Goal: Download file/media: Obtain a digital file from the website

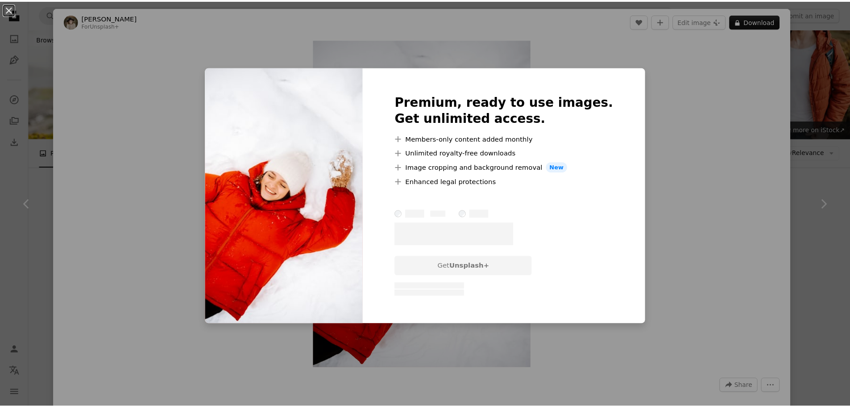
scroll to position [402, 0]
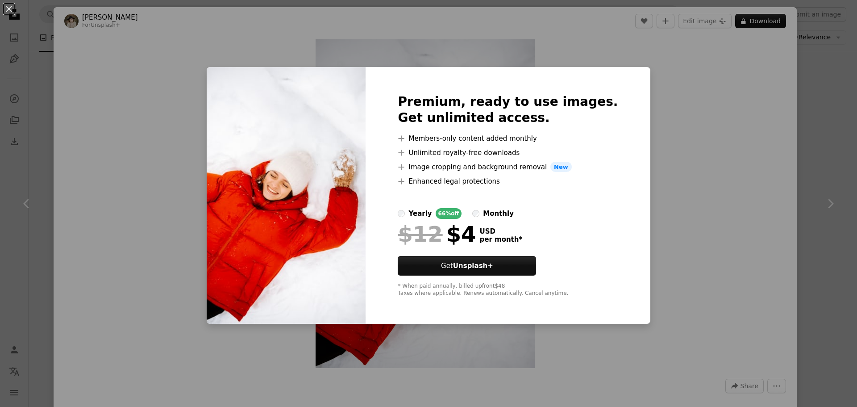
click at [807, 124] on div "An X shape Premium, ready to use images. Get unlimited access. A plus sign Memb…" at bounding box center [428, 203] width 857 height 407
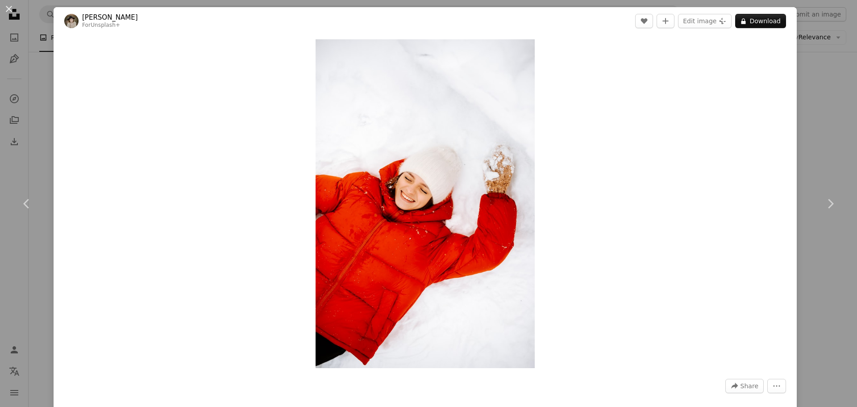
click at [819, 129] on div "An X shape Chevron left Chevron right [PERSON_NAME] For Unsplash+ A heart A plu…" at bounding box center [428, 203] width 857 height 407
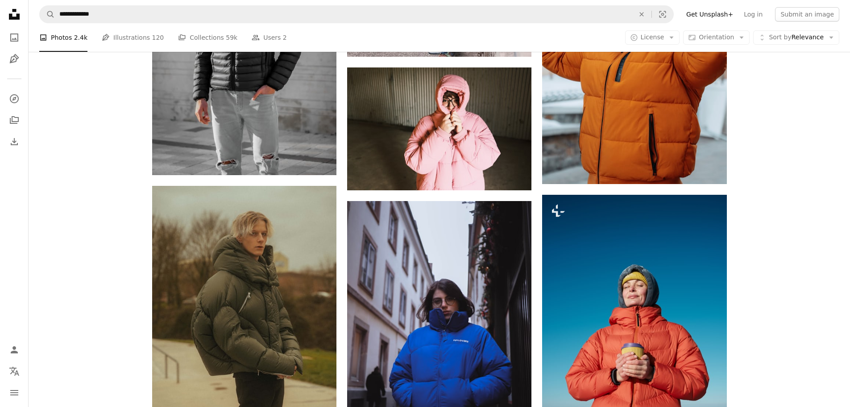
scroll to position [982, 0]
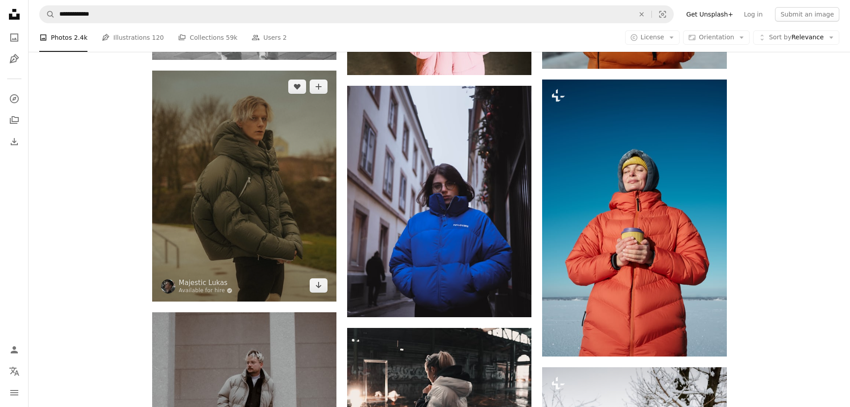
click at [266, 189] on img at bounding box center [244, 186] width 184 height 231
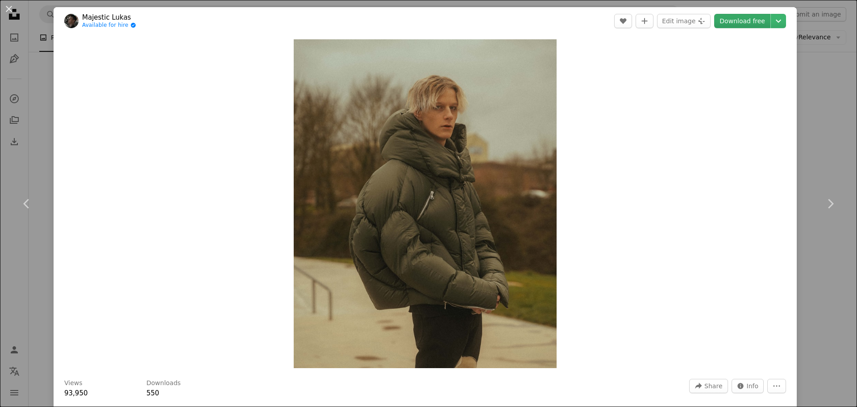
click at [746, 25] on link "Download free" at bounding box center [742, 21] width 56 height 14
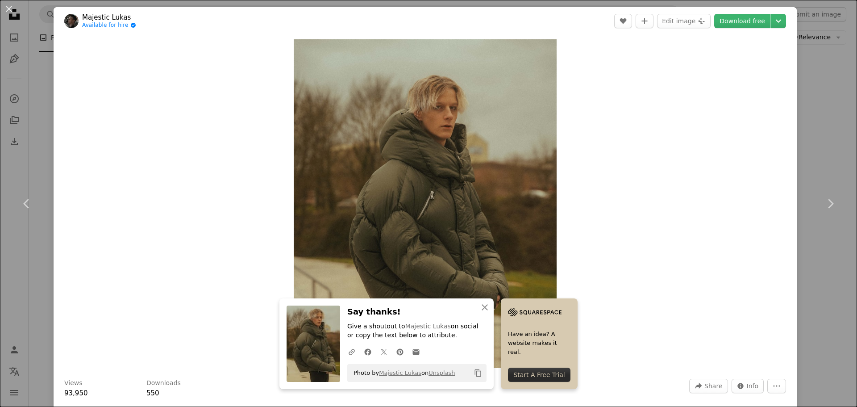
click at [821, 142] on div "An X shape Chevron left Chevron right An X shape Close Say thanks! Give a shout…" at bounding box center [428, 203] width 857 height 407
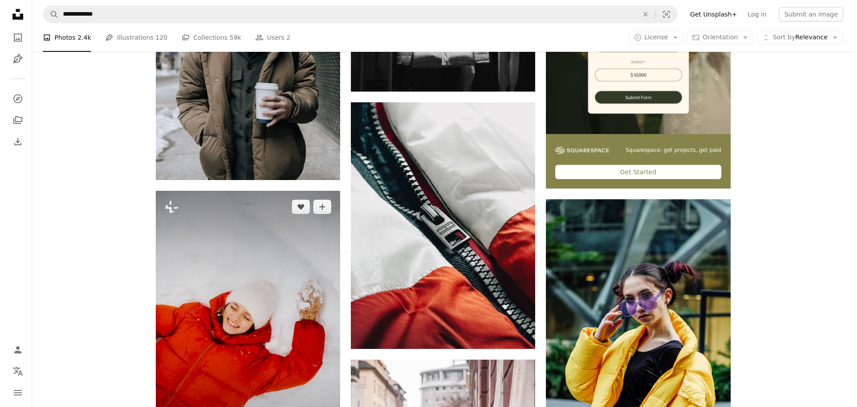
scroll to position [357, 0]
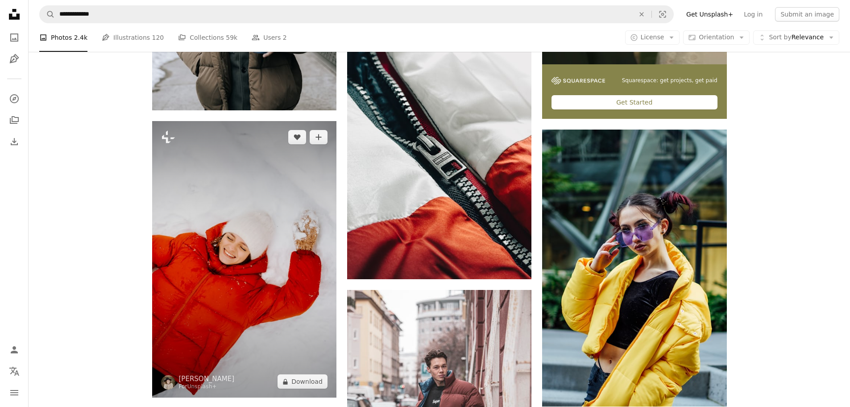
click at [252, 221] on img at bounding box center [244, 259] width 184 height 276
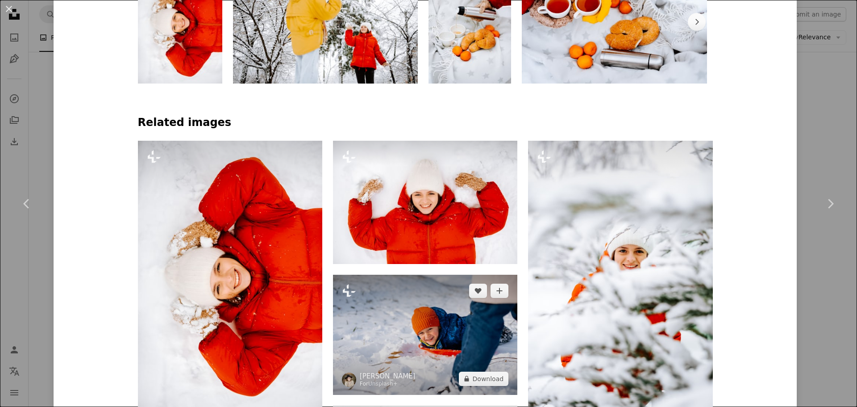
scroll to position [580, 0]
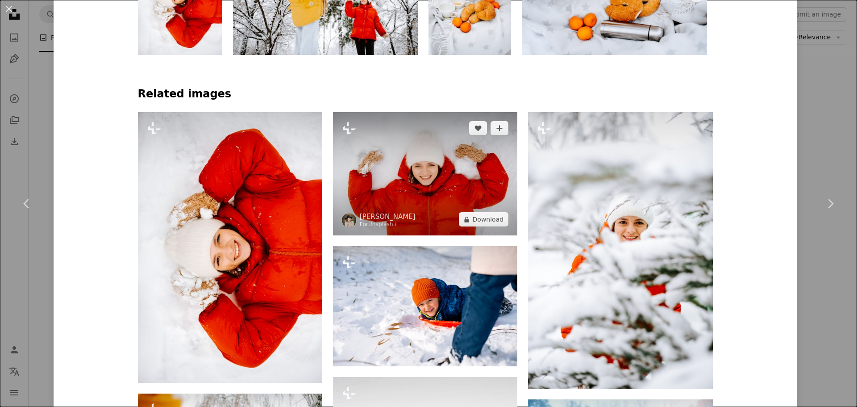
click at [412, 212] on img at bounding box center [425, 173] width 184 height 123
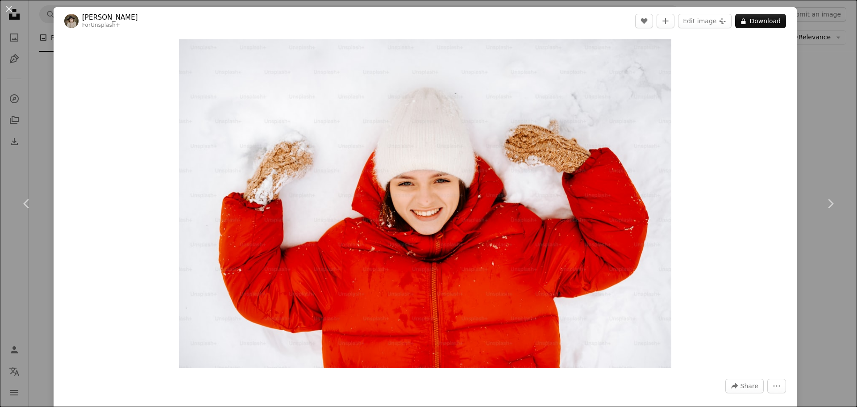
click at [804, 149] on div "An X shape Chevron left Chevron right [PERSON_NAME] For Unsplash+ A heart A plu…" at bounding box center [428, 203] width 857 height 407
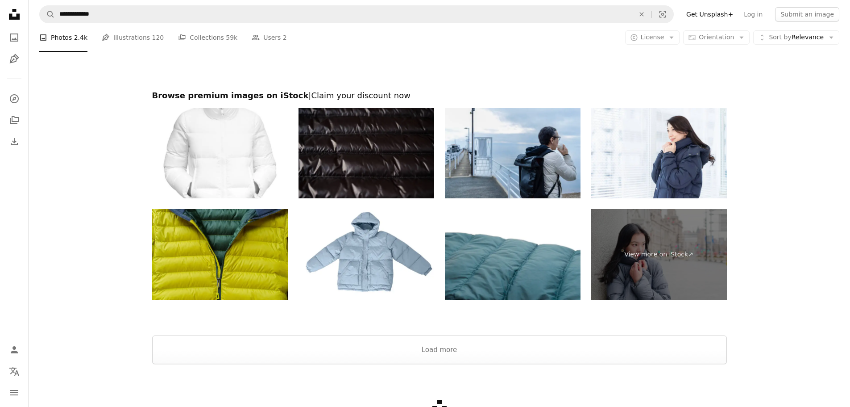
scroll to position [2141, 0]
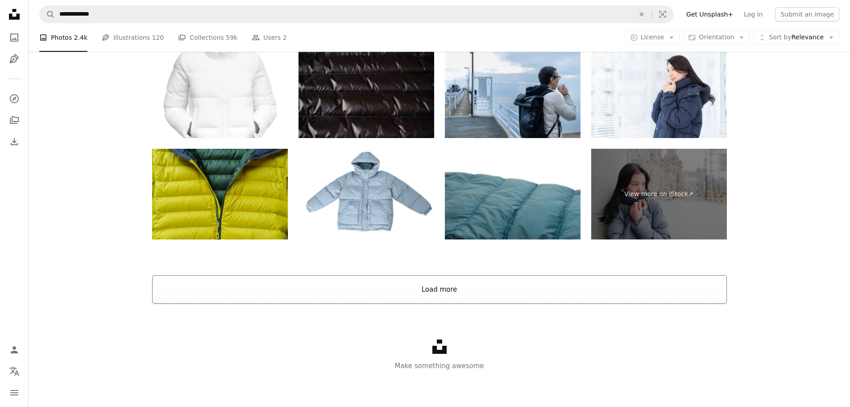
click at [475, 287] on button "Load more" at bounding box center [439, 289] width 575 height 29
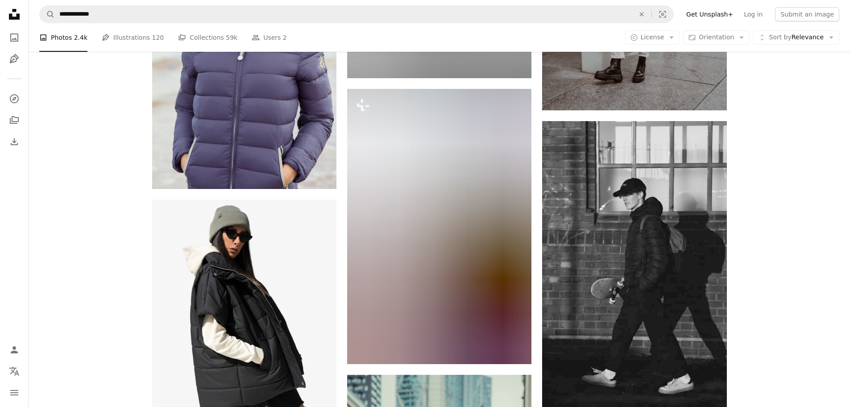
scroll to position [2206, 0]
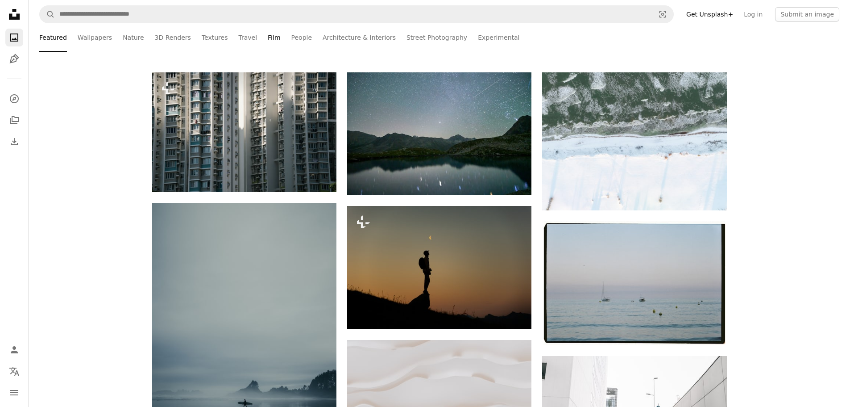
scroll to position [134, 0]
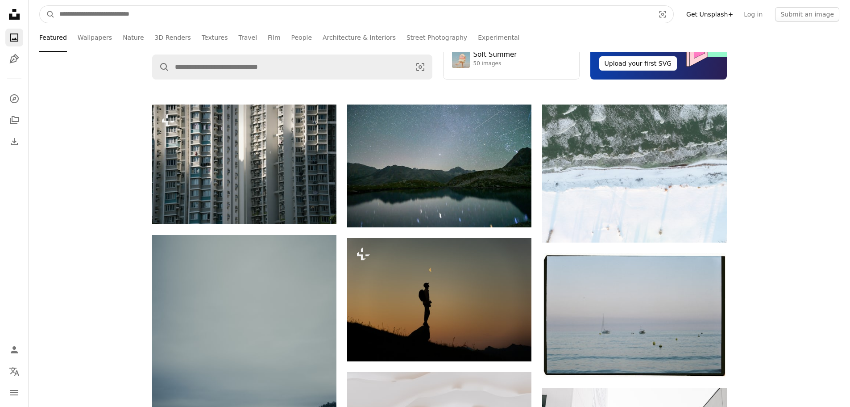
click at [263, 12] on input "Find visuals sitewide" at bounding box center [353, 14] width 597 height 17
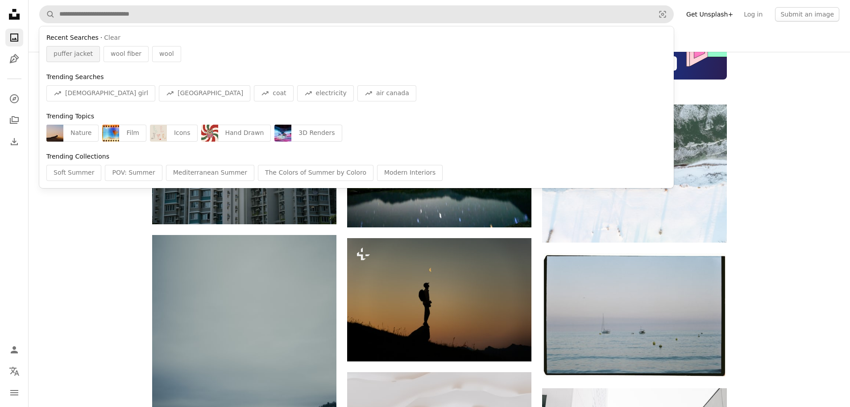
click at [90, 55] on span "puffer jacket" at bounding box center [73, 54] width 39 height 9
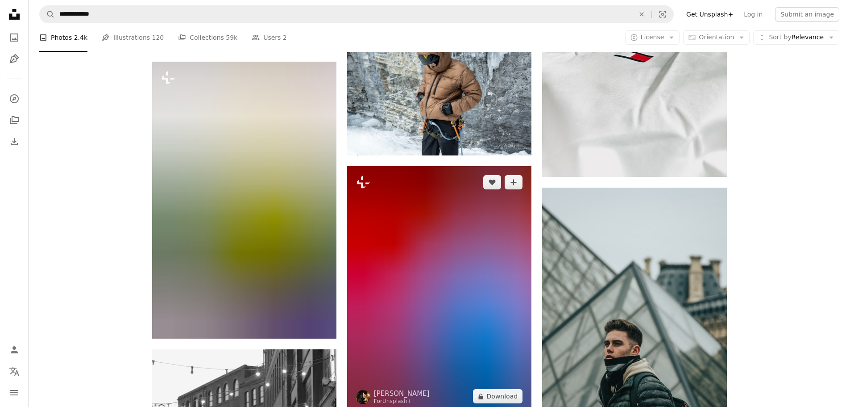
scroll to position [2901, 0]
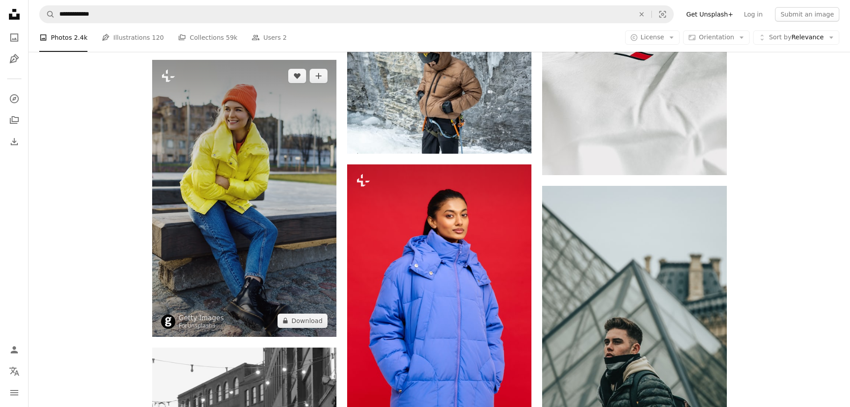
click at [256, 211] on img at bounding box center [244, 198] width 184 height 277
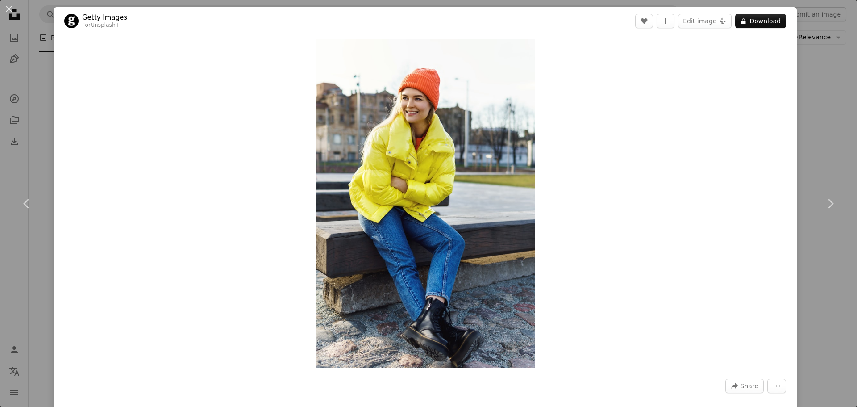
click at [798, 137] on div "An X shape Chevron left Chevron right Getty Images For Unsplash+ A heart A plus…" at bounding box center [428, 203] width 857 height 407
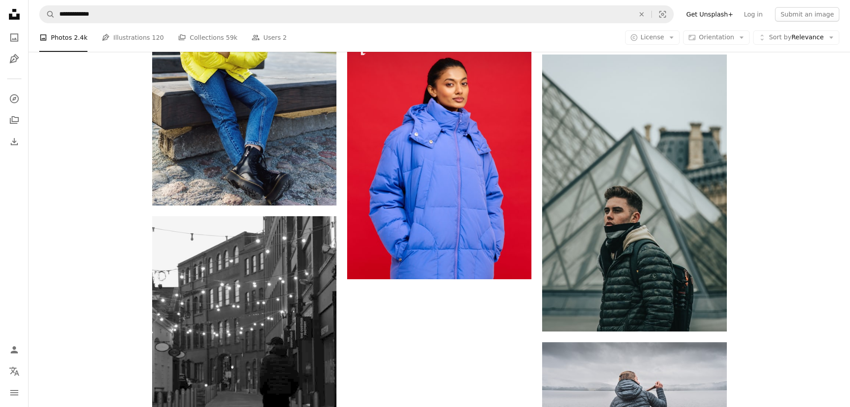
scroll to position [3169, 0]
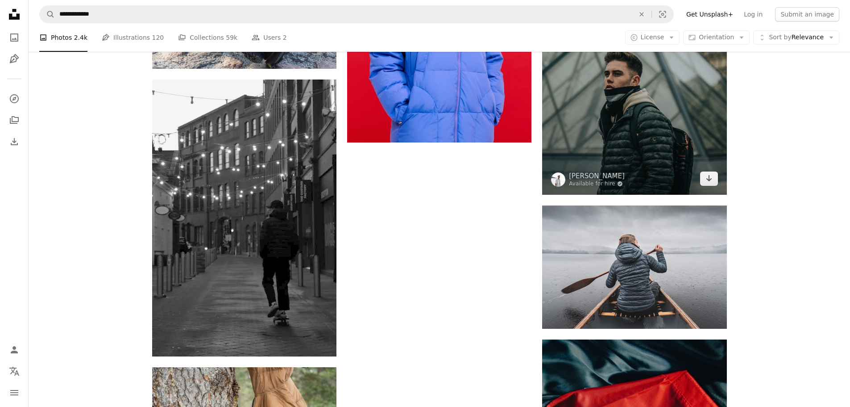
click at [647, 119] on img at bounding box center [634, 56] width 184 height 277
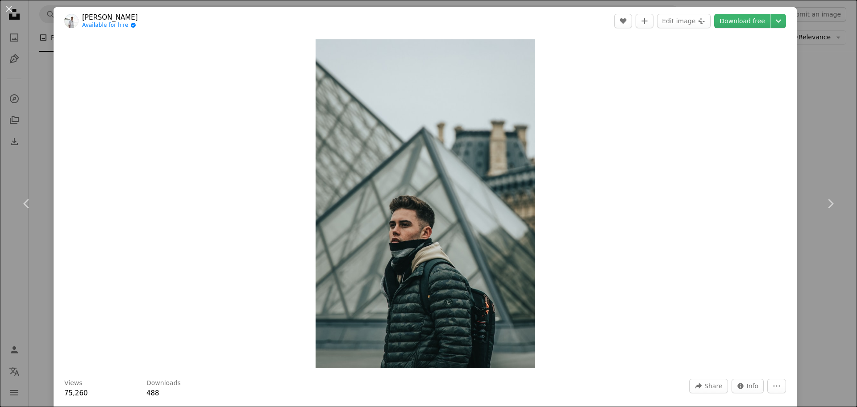
click at [837, 120] on div "An X shape Chevron left Chevron right [PERSON_NAME] Available for hire A checkm…" at bounding box center [428, 203] width 857 height 407
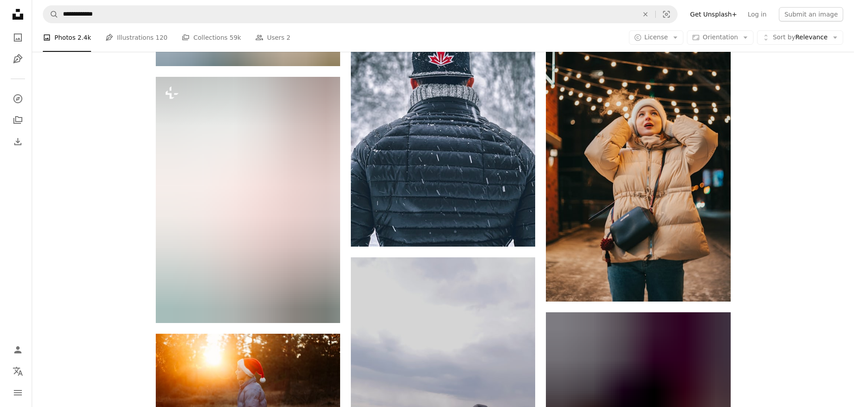
scroll to position [3749, 0]
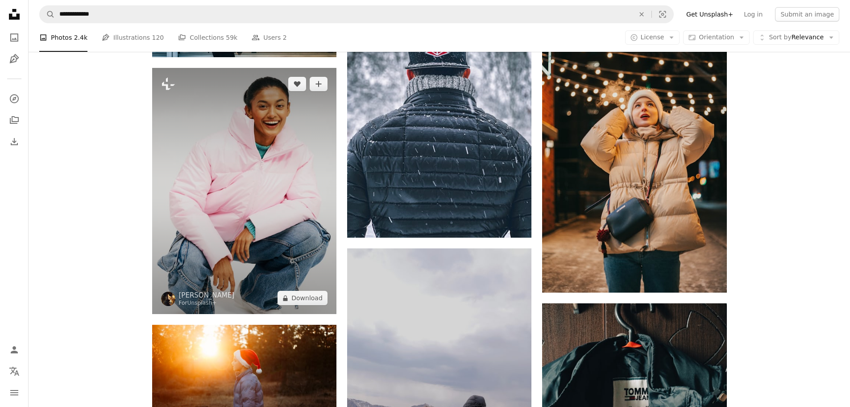
click at [245, 195] on img at bounding box center [244, 191] width 184 height 246
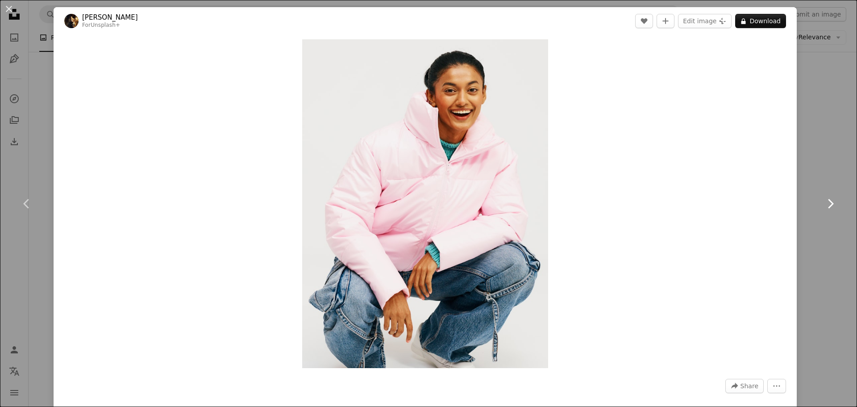
click at [814, 161] on link "Chevron right" at bounding box center [830, 204] width 54 height 86
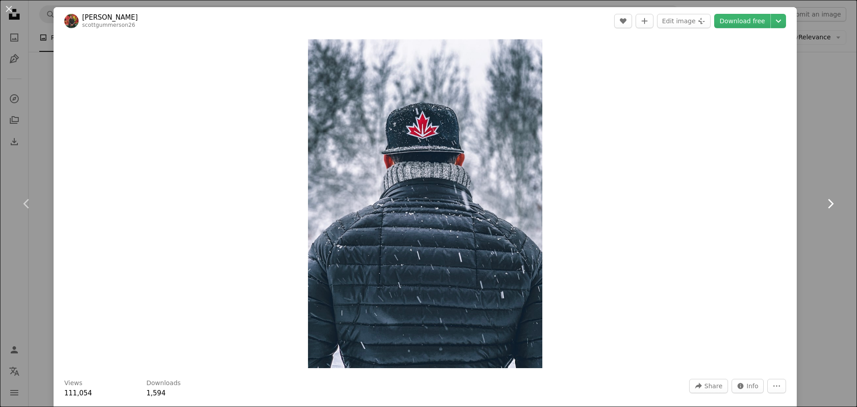
click at [819, 194] on link "Chevron right" at bounding box center [830, 204] width 54 height 86
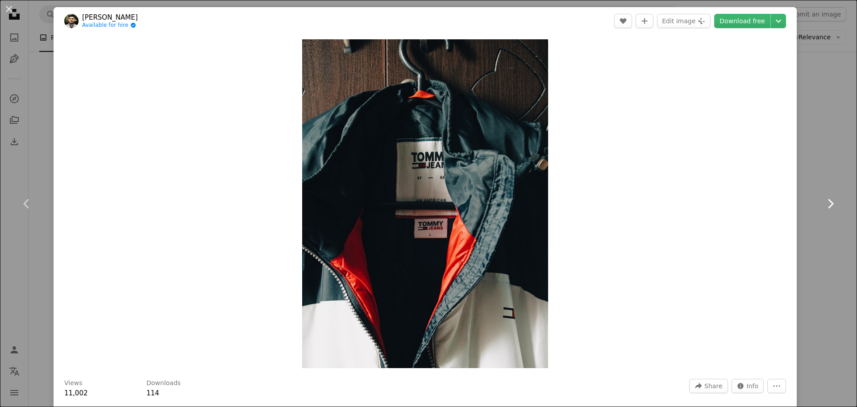
click at [819, 194] on link "Chevron right" at bounding box center [830, 204] width 54 height 86
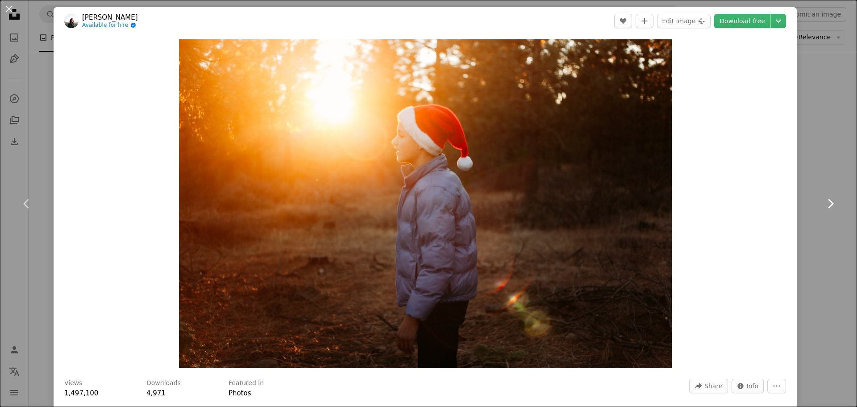
click at [819, 194] on link "Chevron right" at bounding box center [830, 204] width 54 height 86
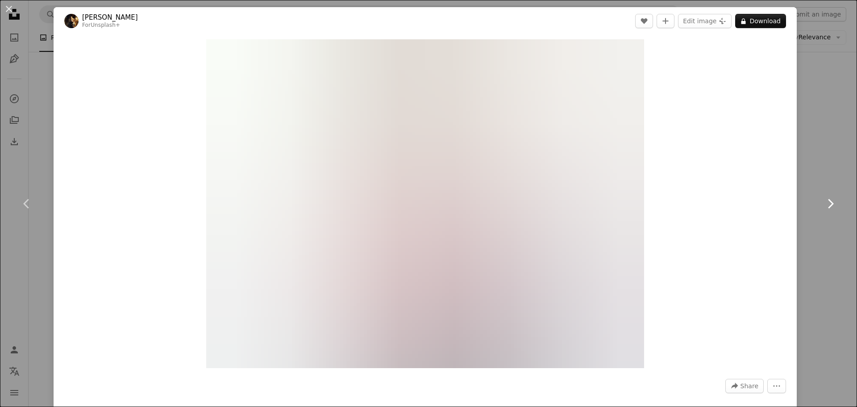
click at [819, 194] on link "Chevron right" at bounding box center [830, 204] width 54 height 86
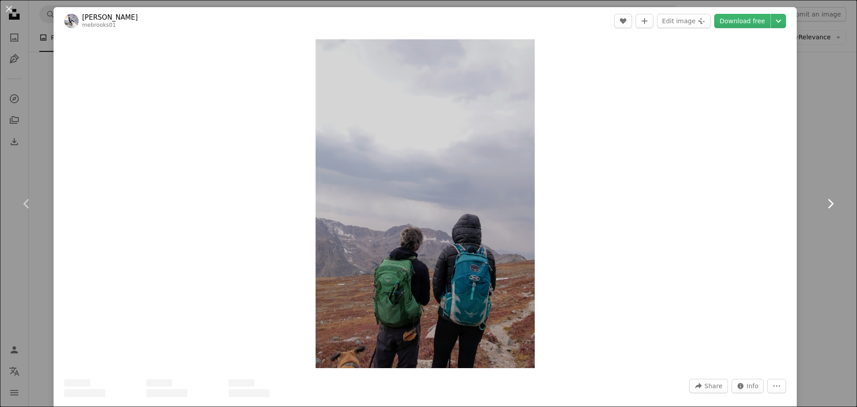
click at [819, 194] on link "Chevron right" at bounding box center [830, 204] width 54 height 86
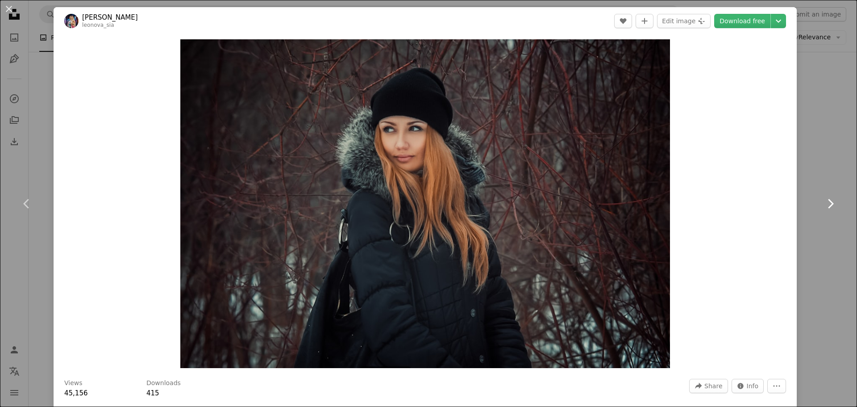
click at [819, 194] on link "Chevron right" at bounding box center [830, 204] width 54 height 86
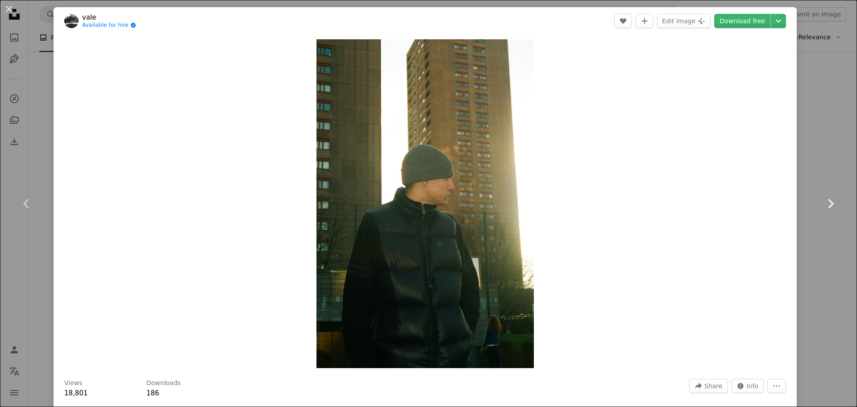
click at [819, 194] on link "Chevron right" at bounding box center [830, 204] width 54 height 86
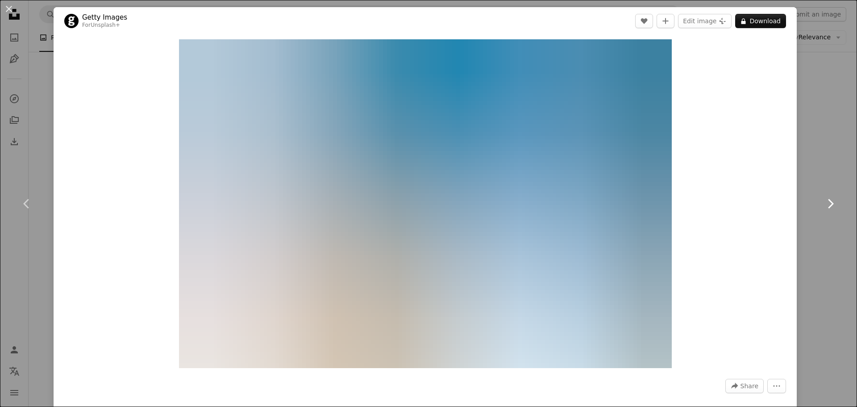
click at [819, 194] on link "Chevron right" at bounding box center [830, 204] width 54 height 86
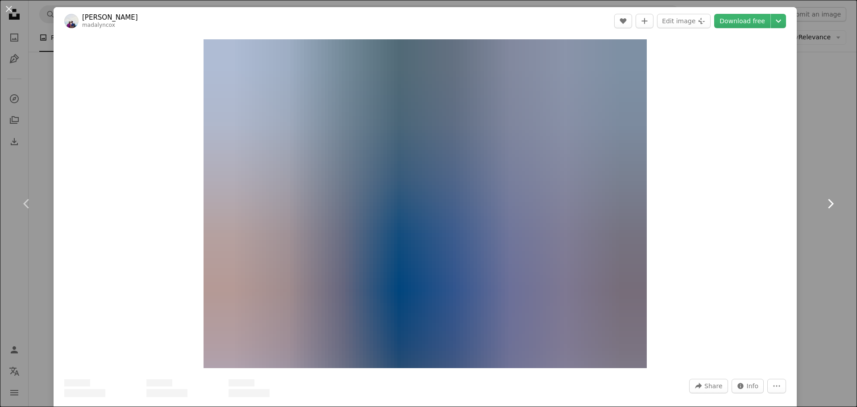
click at [819, 194] on link "Chevron right" at bounding box center [830, 204] width 54 height 86
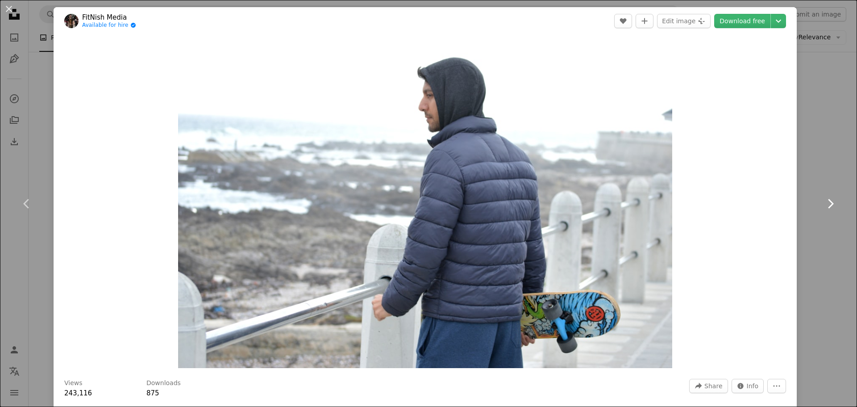
click at [819, 195] on link "Chevron right" at bounding box center [830, 204] width 54 height 86
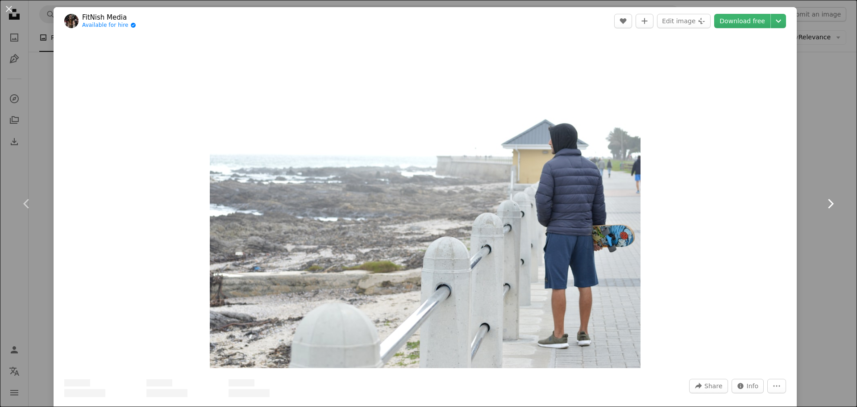
click at [819, 195] on link "Chevron right" at bounding box center [830, 204] width 54 height 86
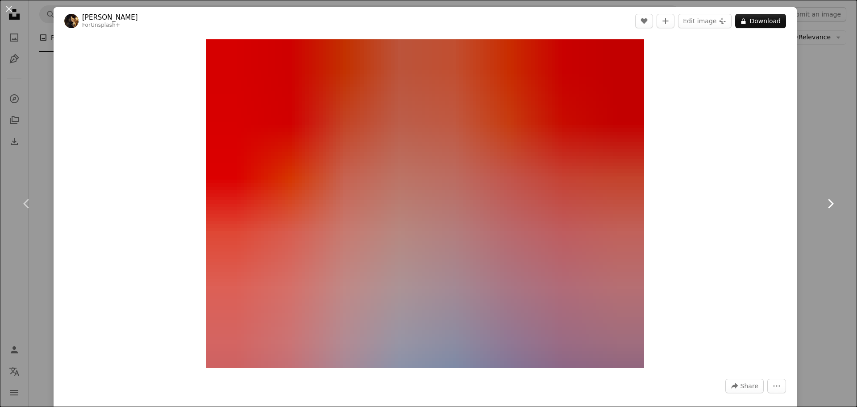
click at [819, 195] on link "Chevron right" at bounding box center [830, 204] width 54 height 86
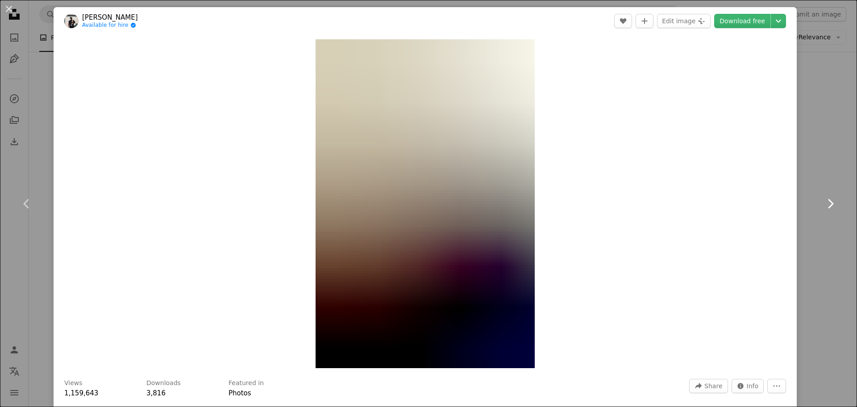
click at [819, 195] on link "Chevron right" at bounding box center [830, 204] width 54 height 86
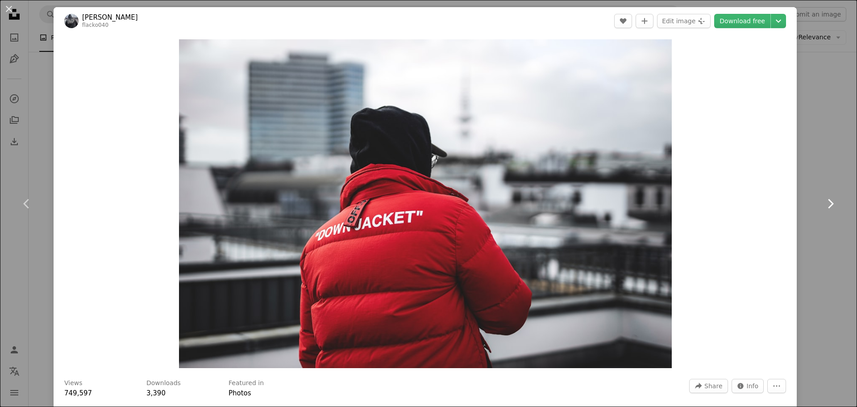
click at [828, 208] on icon "Chevron right" at bounding box center [830, 203] width 14 height 14
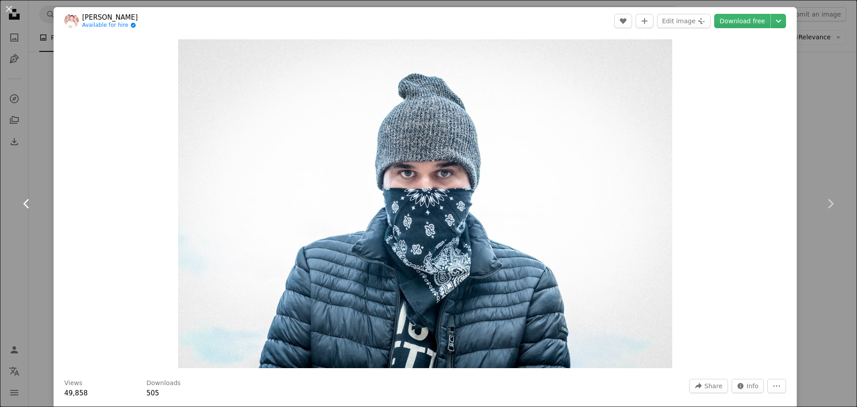
click at [22, 201] on icon "Chevron left" at bounding box center [27, 203] width 14 height 14
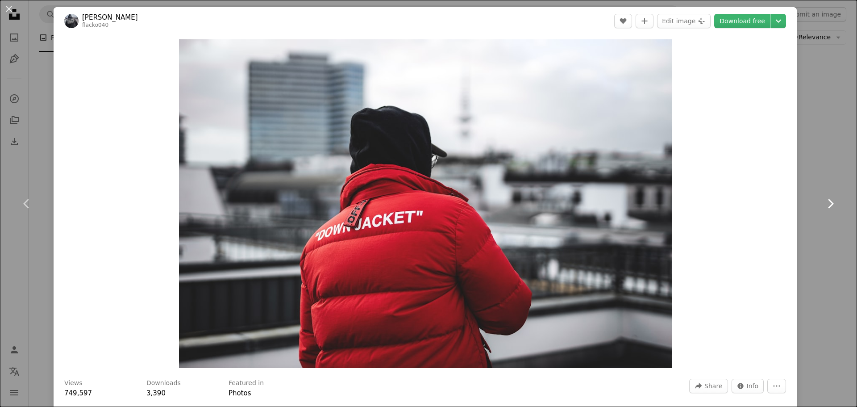
click at [829, 201] on icon "Chevron right" at bounding box center [830, 203] width 14 height 14
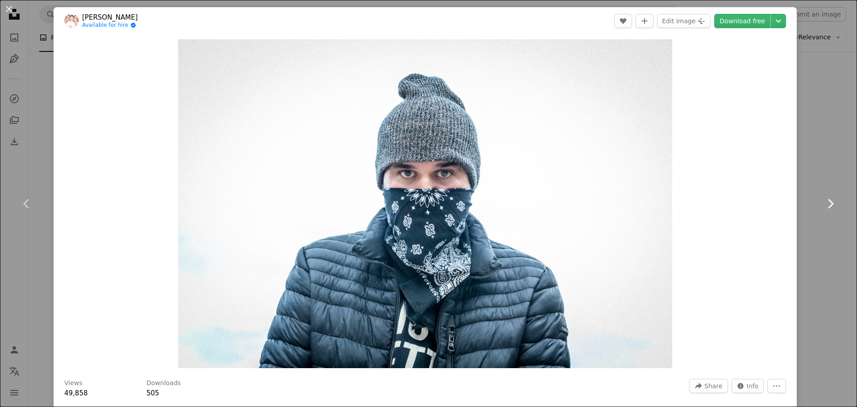
click at [829, 201] on icon "Chevron right" at bounding box center [830, 203] width 14 height 14
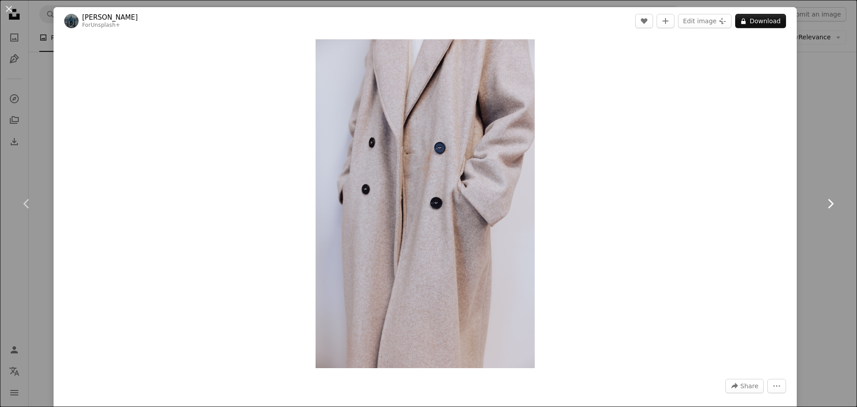
click at [828, 201] on icon "Chevron right" at bounding box center [830, 203] width 14 height 14
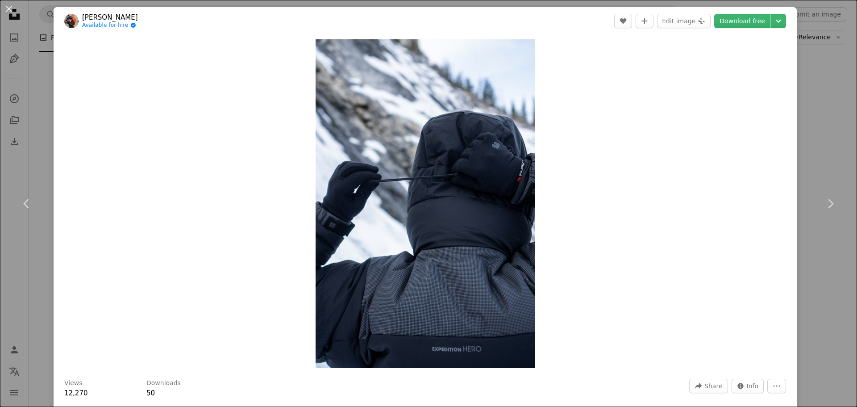
click at [803, 140] on div "An X shape Chevron left Chevron right [PERSON_NAME] Available for hire A checkm…" at bounding box center [428, 203] width 857 height 407
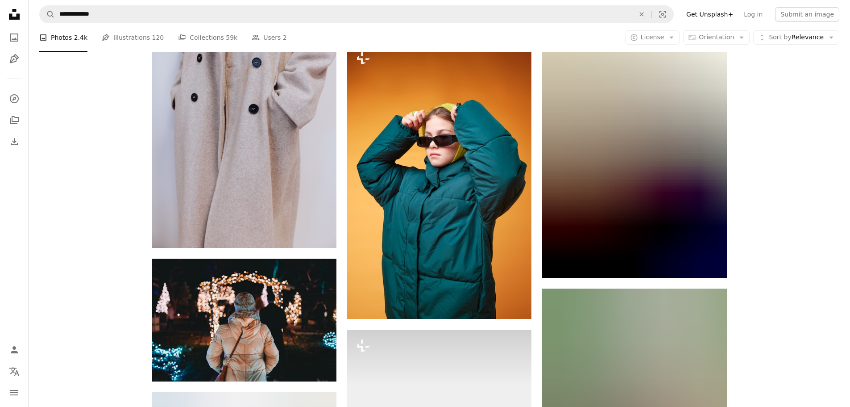
scroll to position [5044, 0]
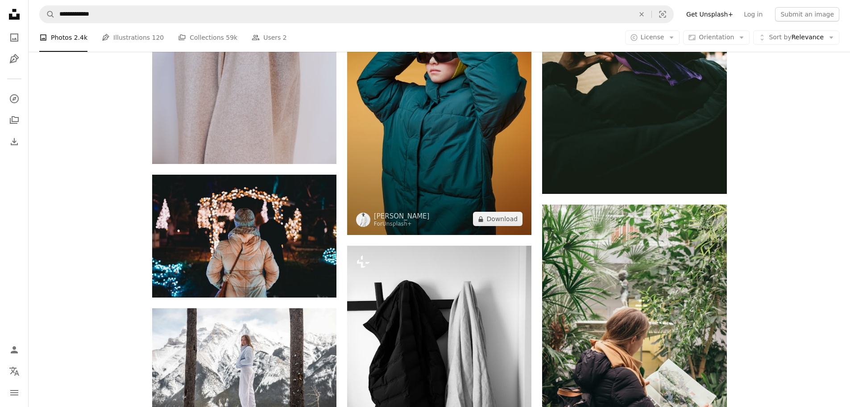
click at [476, 158] on img at bounding box center [439, 96] width 184 height 277
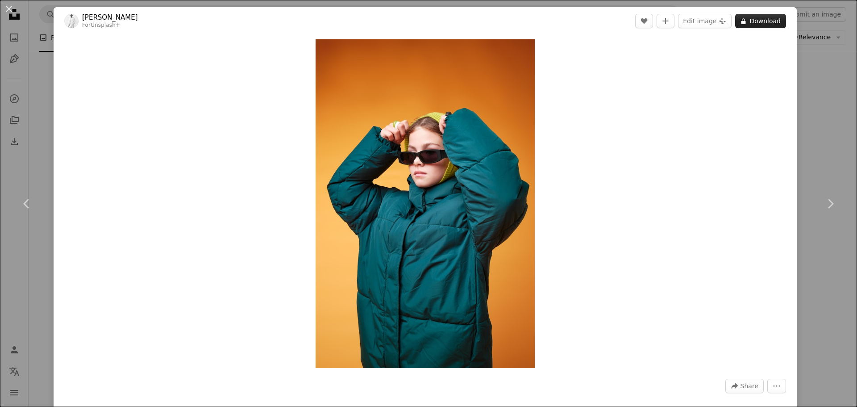
click at [751, 25] on header "[PERSON_NAME] For Unsplash+ A heart A plus sign Edit image Plus sign for Unspla…" at bounding box center [425, 21] width 743 height 28
click at [751, 25] on button "A lock Download" at bounding box center [760, 21] width 51 height 14
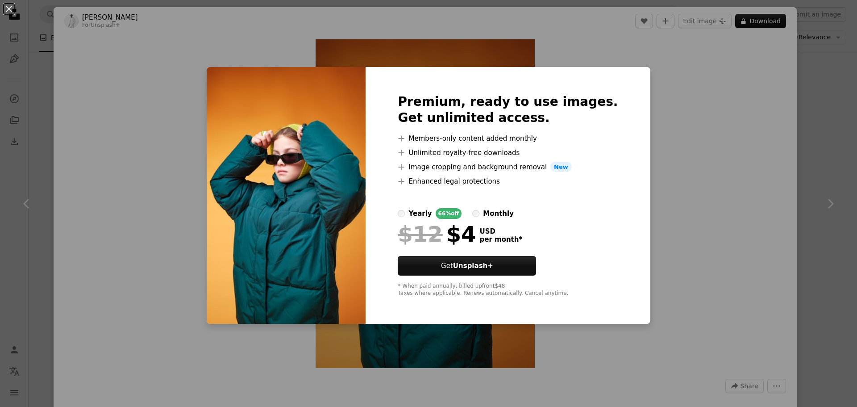
click at [497, 215] on div "monthly" at bounding box center [498, 213] width 31 height 11
click at [816, 132] on div "An X shape Premium, ready to use images. Get unlimited access. A plus sign Memb…" at bounding box center [428, 203] width 857 height 407
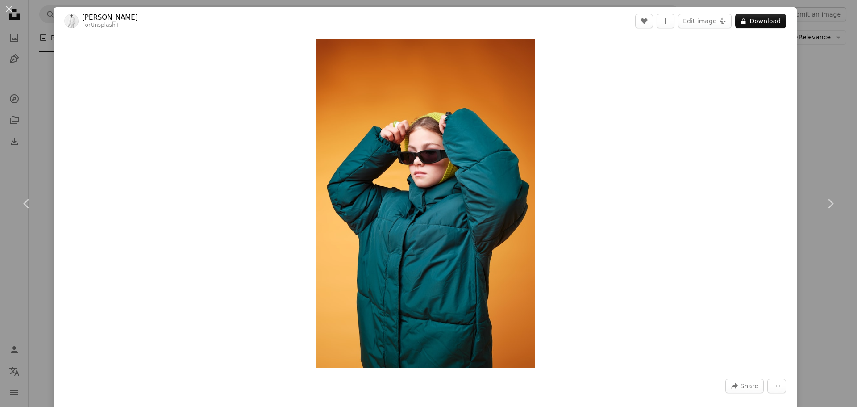
click at [816, 132] on div "An X shape Chevron left Chevron right [PERSON_NAME] For Unsplash+ A heart A plu…" at bounding box center [428, 203] width 857 height 407
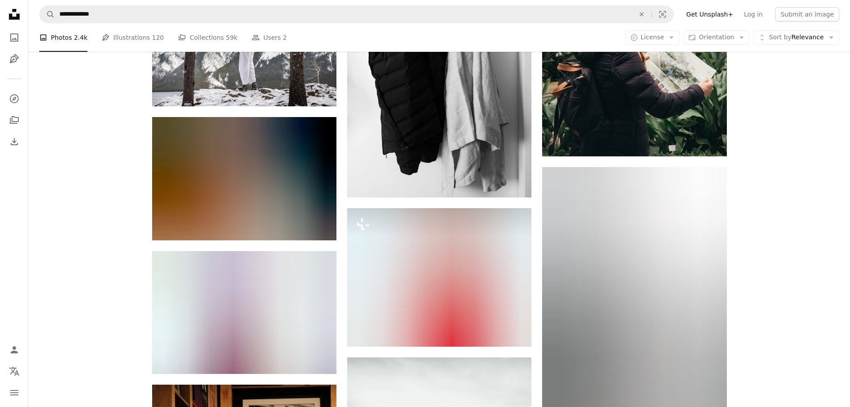
scroll to position [5401, 0]
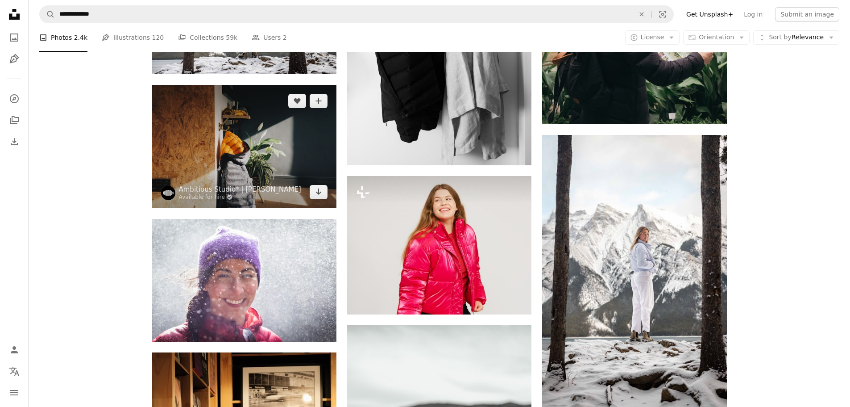
click at [245, 148] on img at bounding box center [244, 146] width 184 height 123
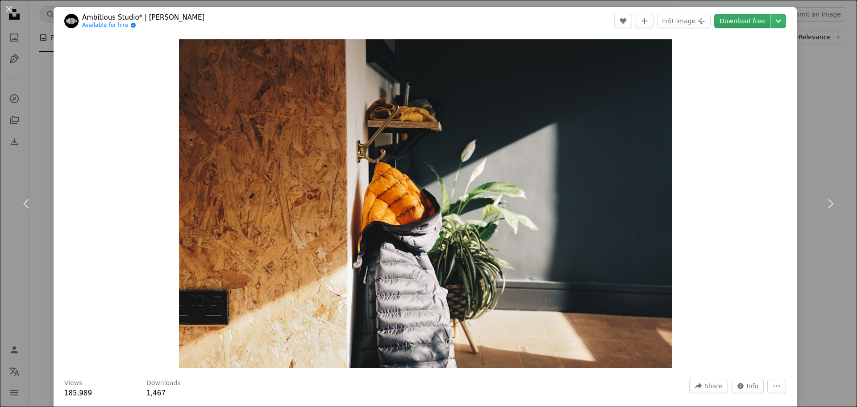
click at [721, 24] on link "Download free" at bounding box center [742, 21] width 56 height 14
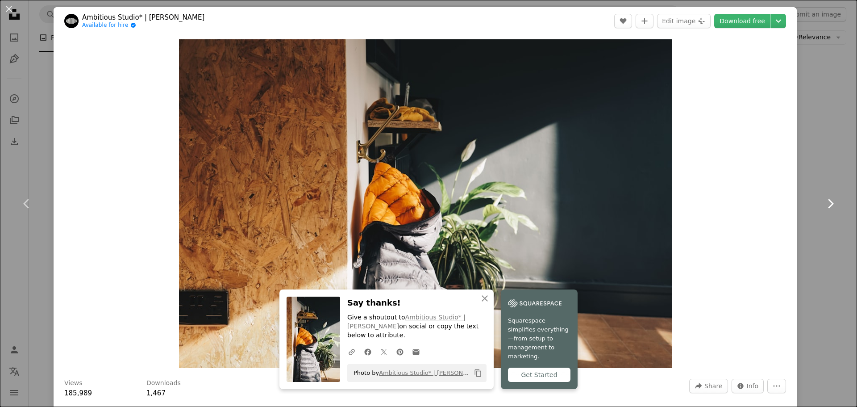
click at [821, 191] on link "Chevron right" at bounding box center [830, 204] width 54 height 86
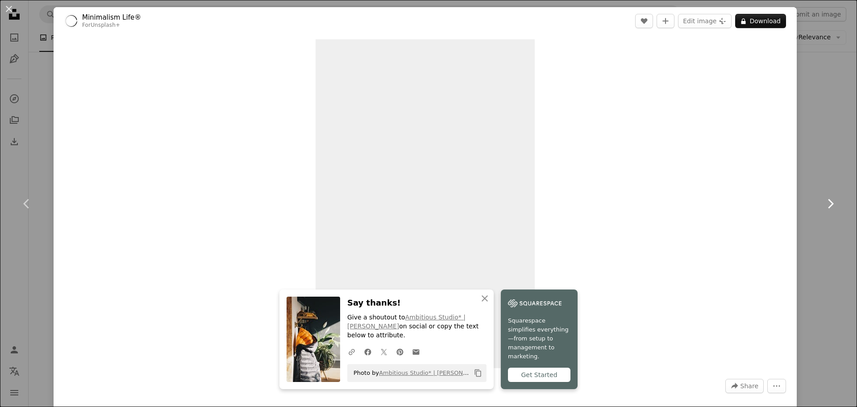
click at [828, 208] on icon "Chevron right" at bounding box center [830, 203] width 14 height 14
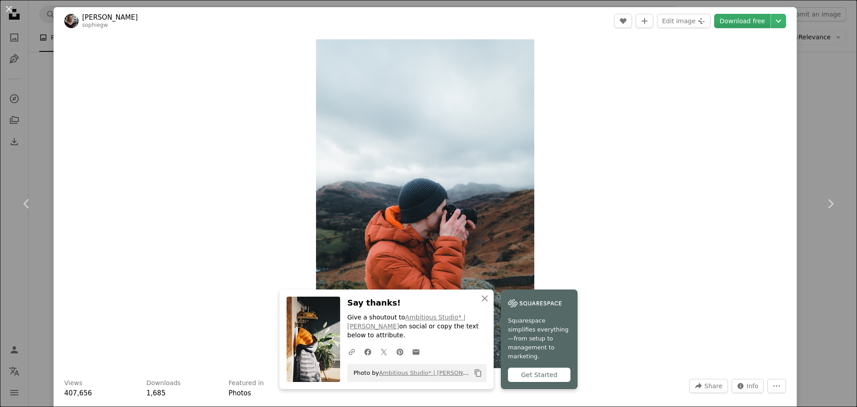
click at [729, 23] on link "Download free" at bounding box center [742, 21] width 56 height 14
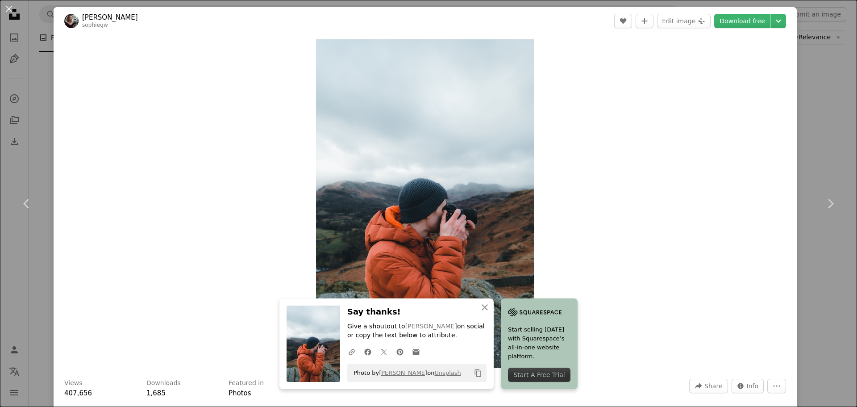
click at [812, 89] on div "An X shape Chevron left Chevron right An X shape Close Say thanks! Give a shout…" at bounding box center [428, 203] width 857 height 407
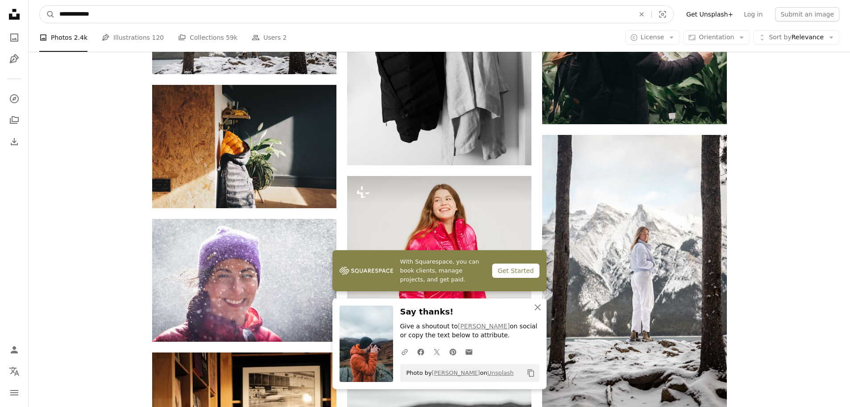
click at [212, 12] on input "**********" at bounding box center [343, 14] width 577 height 17
drag, startPoint x: 77, startPoint y: 11, endPoint x: 34, endPoint y: 13, distance: 43.4
click at [34, 13] on nav "**********" at bounding box center [440, 14] width 822 height 29
type input "**********"
click at [40, 6] on button "A magnifying glass" at bounding box center [47, 14] width 15 height 17
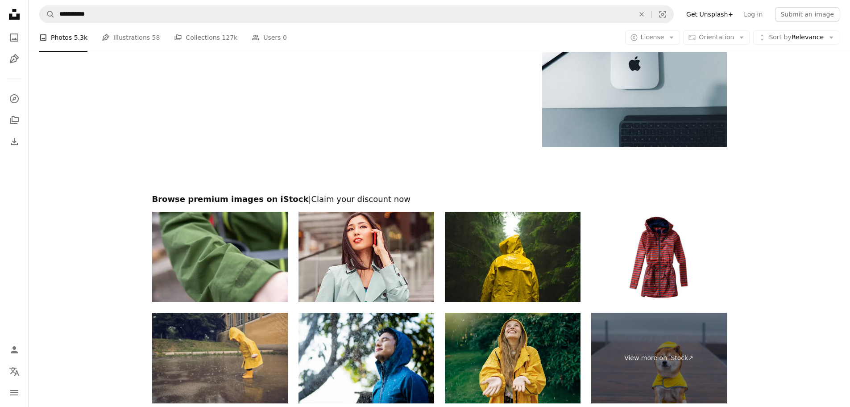
scroll to position [1592, 0]
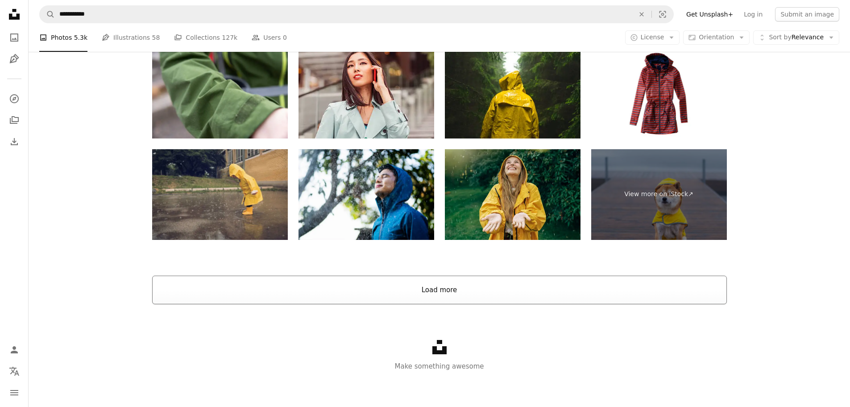
click at [462, 287] on button "Load more" at bounding box center [439, 289] width 575 height 29
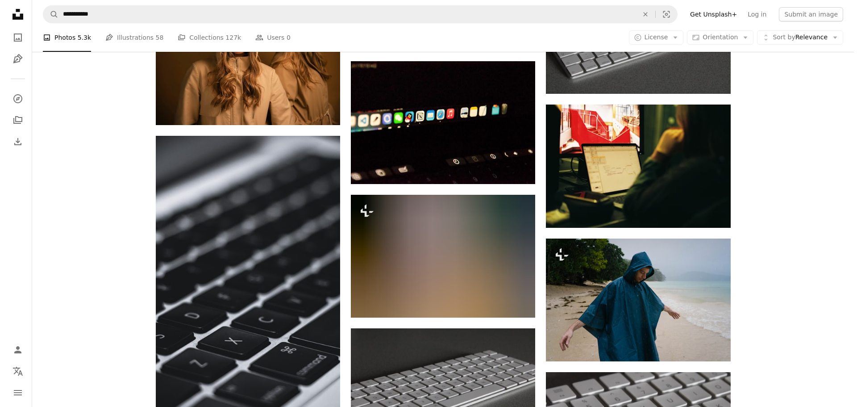
scroll to position [2014, 0]
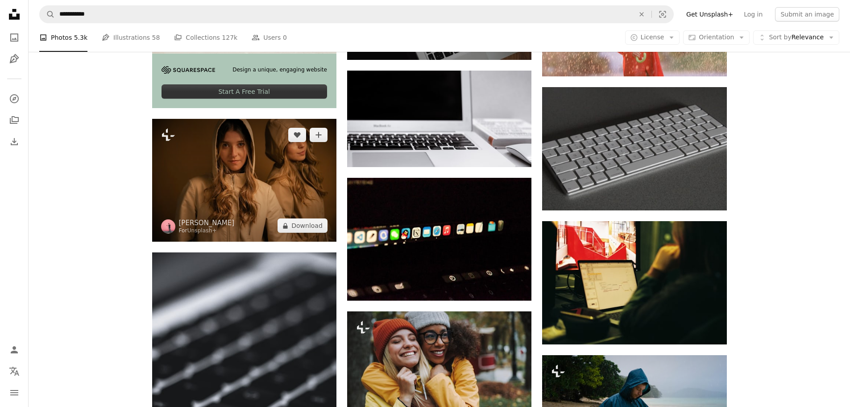
click at [225, 184] on img at bounding box center [244, 180] width 184 height 123
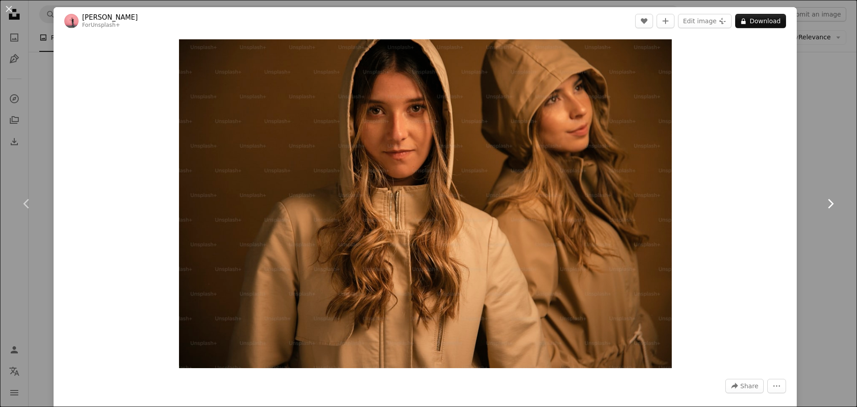
click at [824, 203] on icon "Chevron right" at bounding box center [830, 203] width 14 height 14
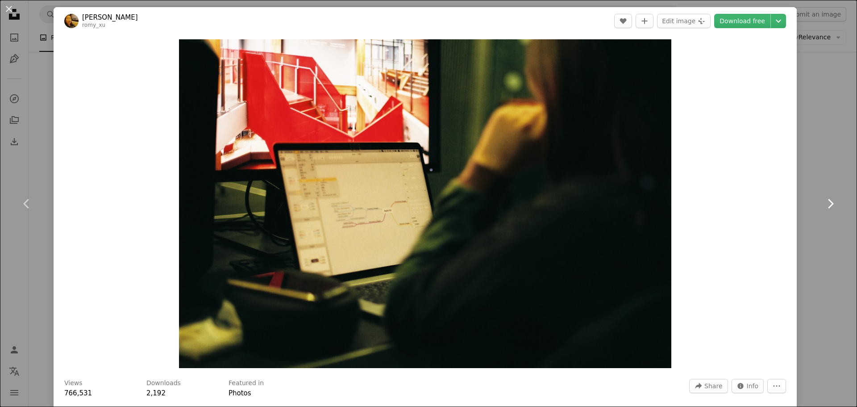
click at [814, 242] on link "Chevron right" at bounding box center [830, 204] width 54 height 86
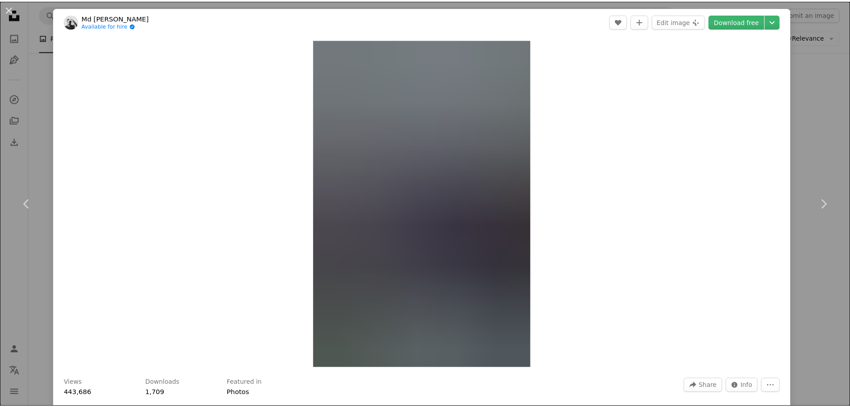
scroll to position [268, 0]
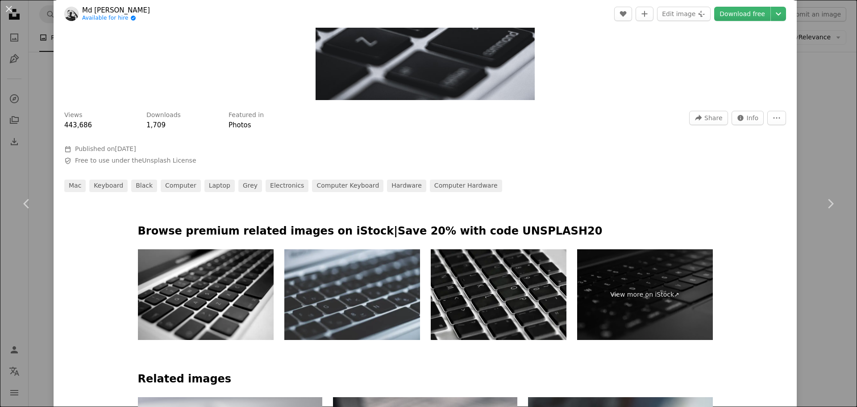
click at [43, 51] on div "An X shape Chevron left Chevron right Md Mahdi Available for hire A checkmark i…" at bounding box center [428, 203] width 857 height 407
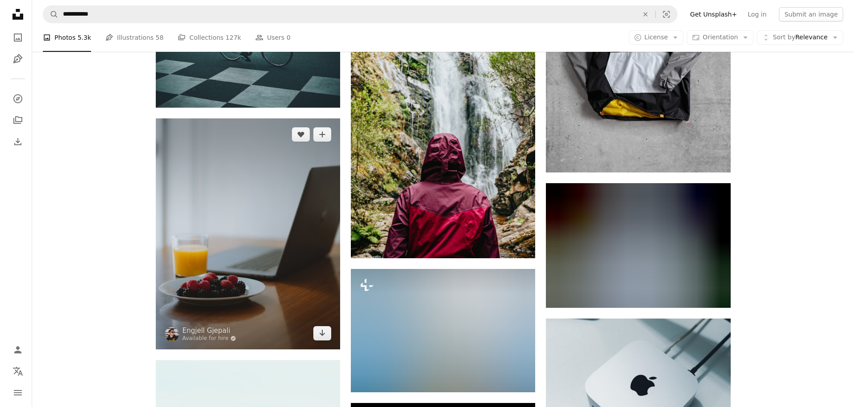
scroll to position [3665, 0]
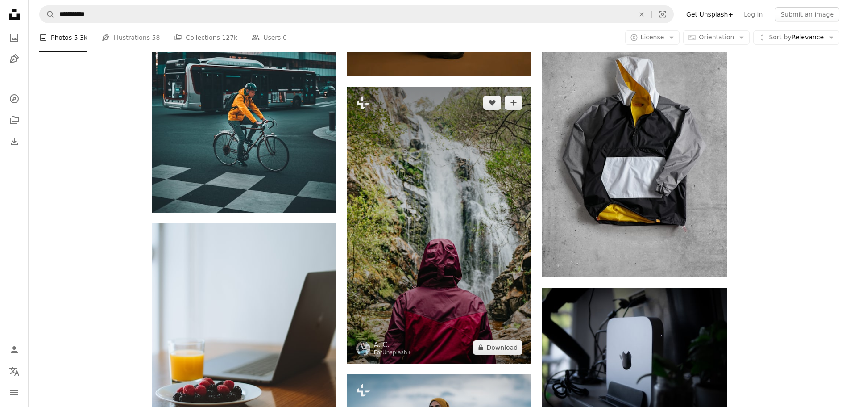
click at [421, 234] on img at bounding box center [439, 225] width 184 height 277
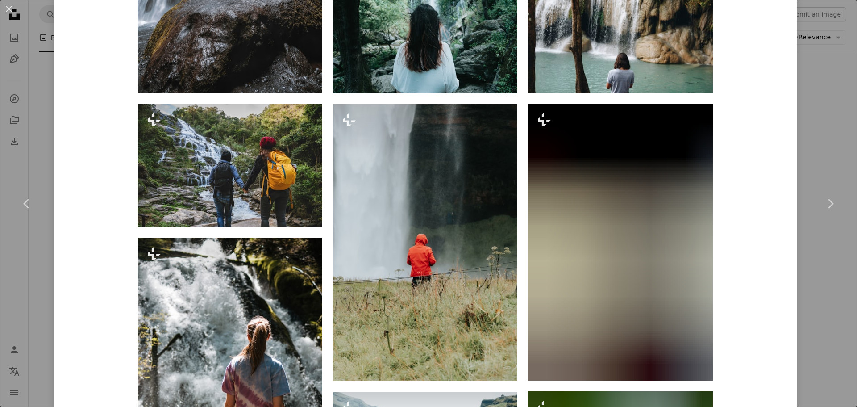
scroll to position [1250, 0]
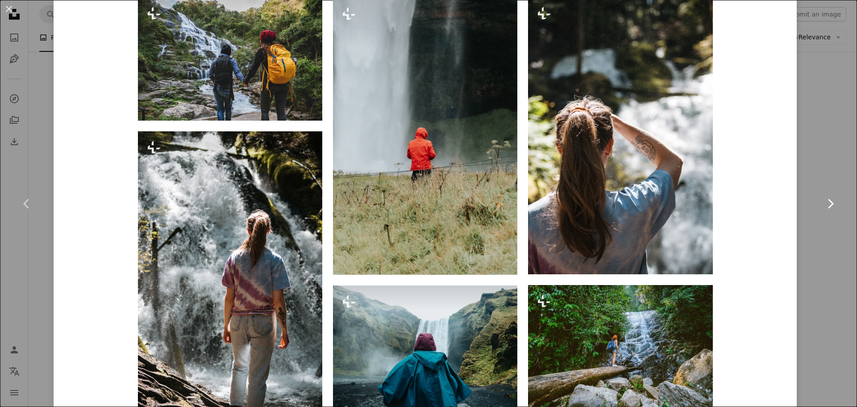
click at [803, 179] on link "Chevron right" at bounding box center [830, 204] width 54 height 86
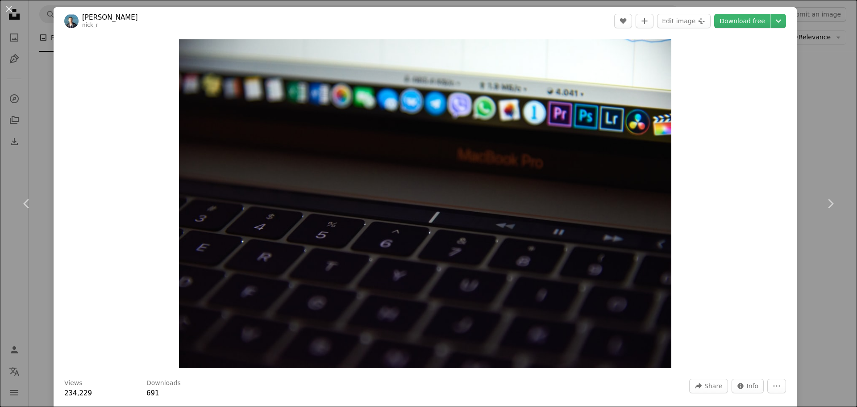
click at [36, 49] on div "An X shape Chevron left Chevron right [PERSON_NAME] nick_r A heart A plus sign …" at bounding box center [428, 203] width 857 height 407
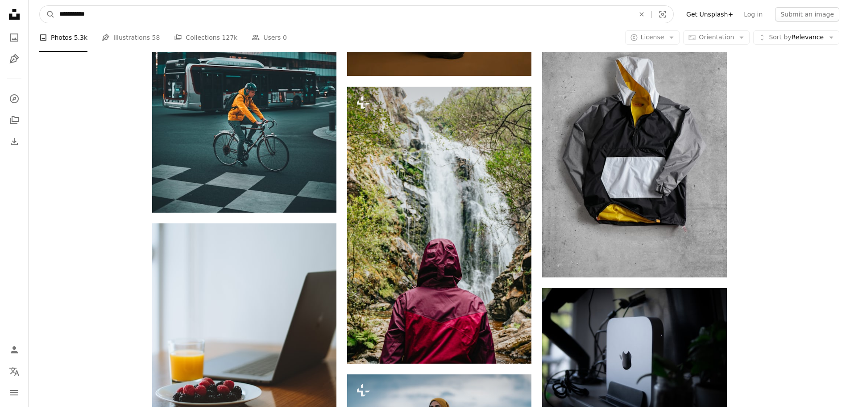
drag, startPoint x: 97, startPoint y: 11, endPoint x: -21, endPoint y: 11, distance: 118.7
type input "**********"
click button "A magnifying glass" at bounding box center [47, 14] width 15 height 17
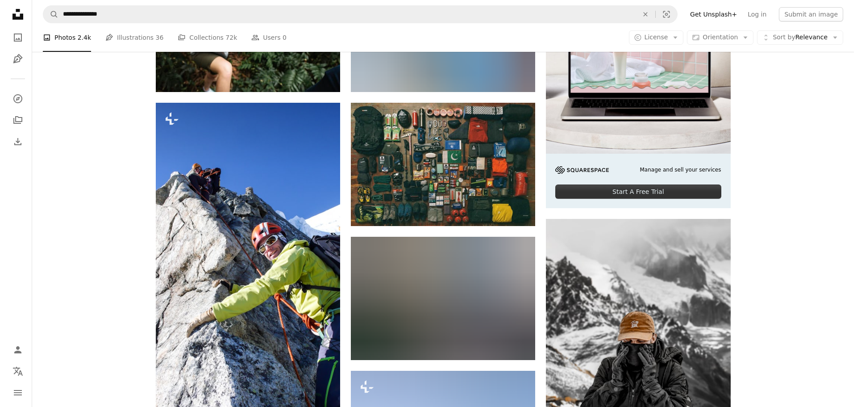
scroll to position [402, 0]
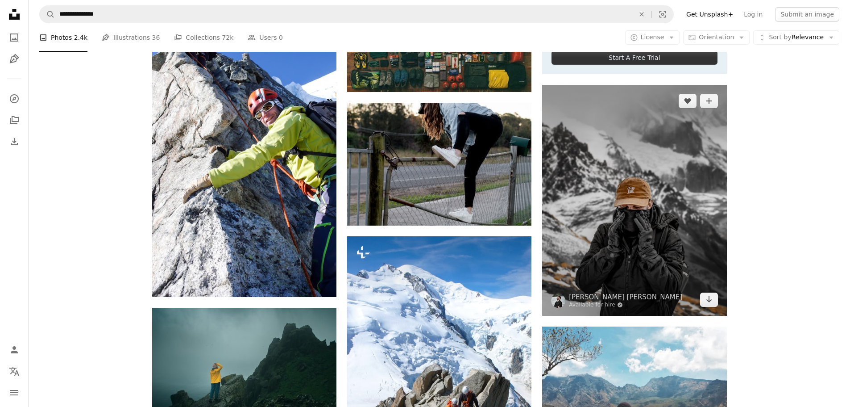
click at [698, 246] on img at bounding box center [634, 200] width 184 height 231
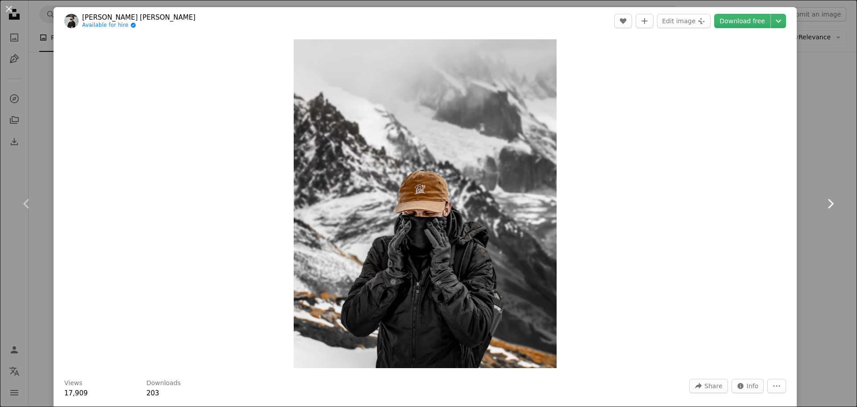
click at [823, 205] on icon "Chevron right" at bounding box center [830, 203] width 14 height 14
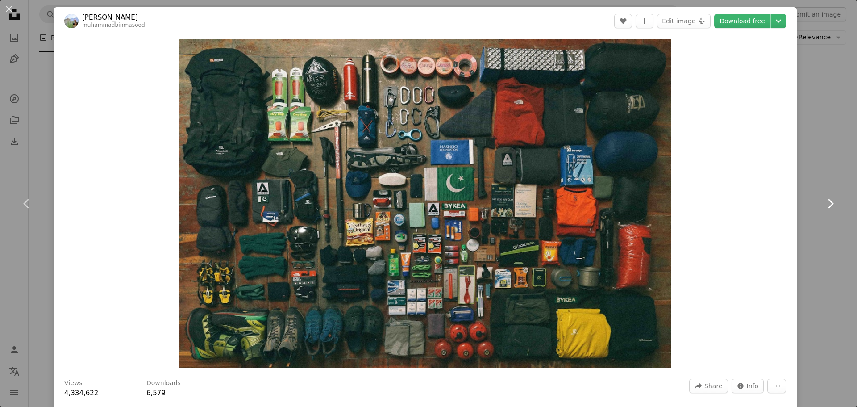
click at [803, 236] on link "Chevron right" at bounding box center [830, 204] width 54 height 86
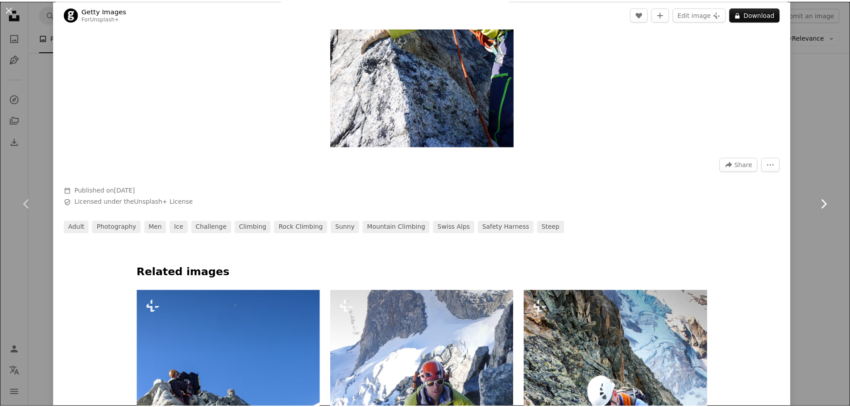
scroll to position [268, 0]
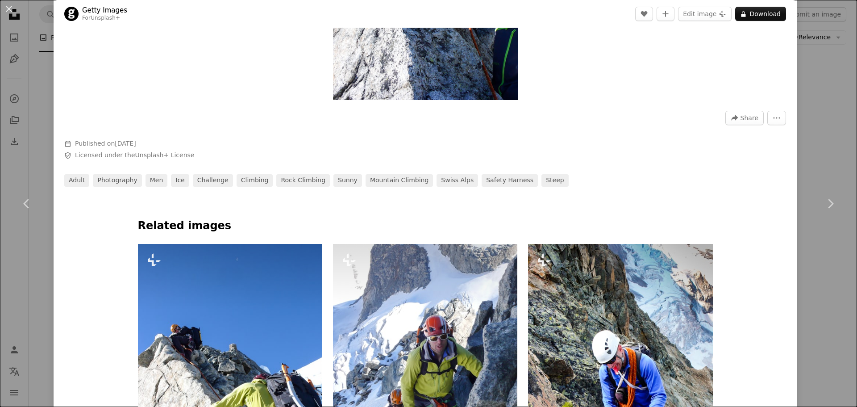
click at [814, 134] on div "An X shape Chevron left Chevron right Getty Images For Unsplash+ A heart A plus…" at bounding box center [428, 203] width 857 height 407
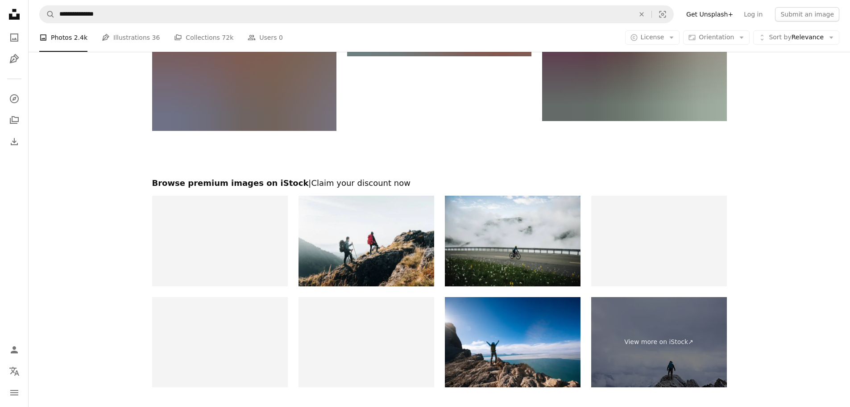
scroll to position [1889, 0]
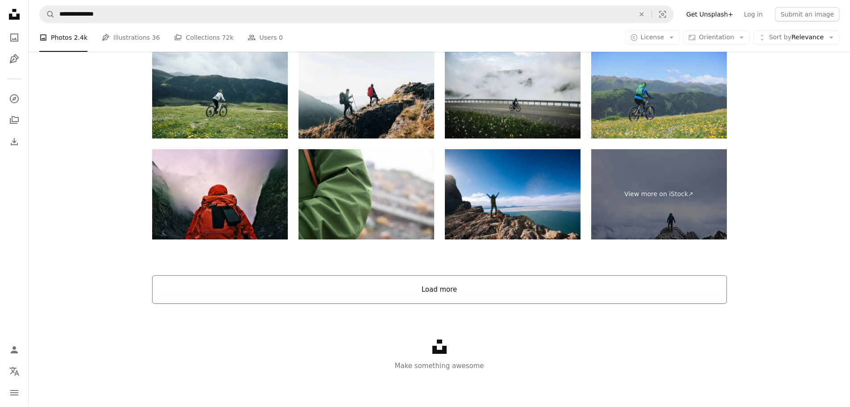
click at [437, 289] on button "Load more" at bounding box center [439, 289] width 575 height 29
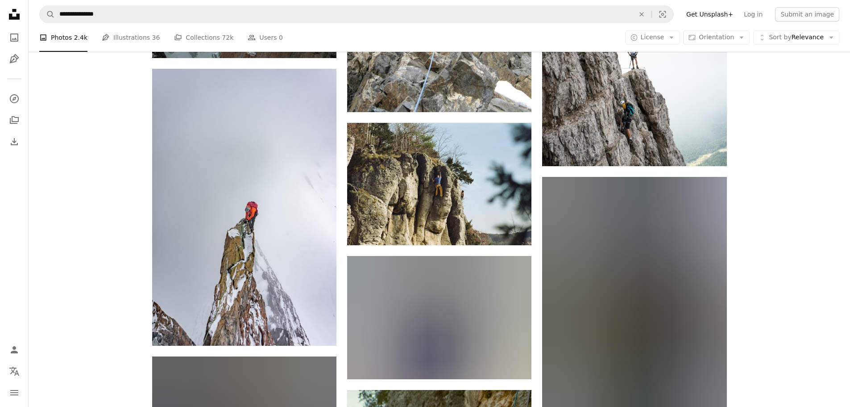
scroll to position [3873, 0]
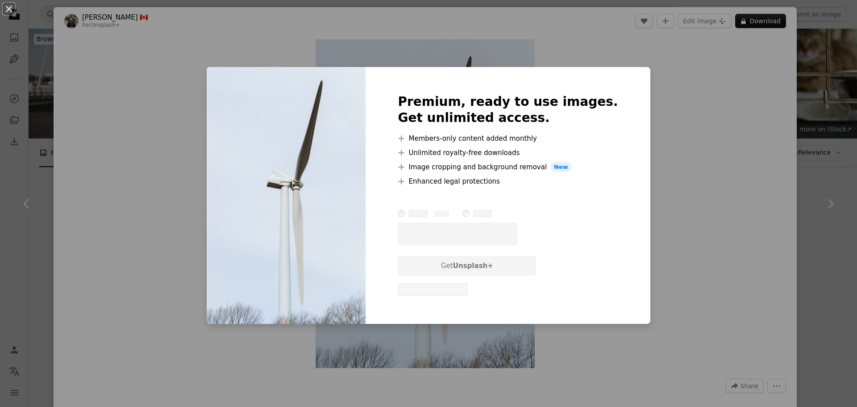
click at [807, 95] on div "An X shape Premium, ready to use images. Get unlimited access. A plus sign Memb…" at bounding box center [428, 203] width 857 height 407
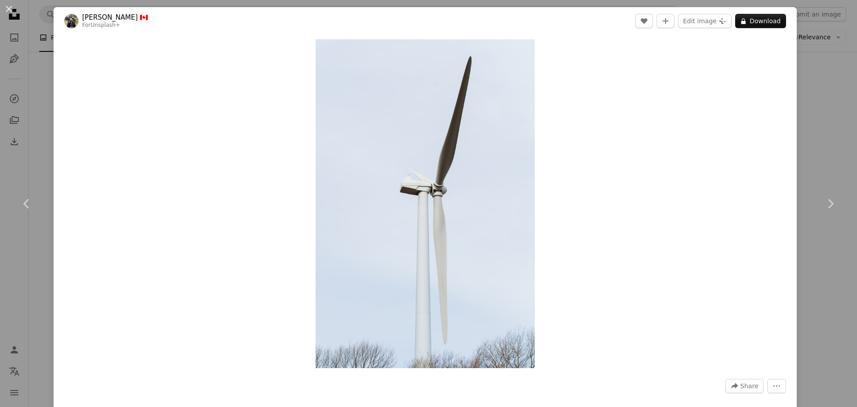
click at [826, 116] on div "An X shape Chevron left Chevron right Jason Hawke 🇨🇦 For Unsplash+ A heart A pl…" at bounding box center [428, 203] width 857 height 407
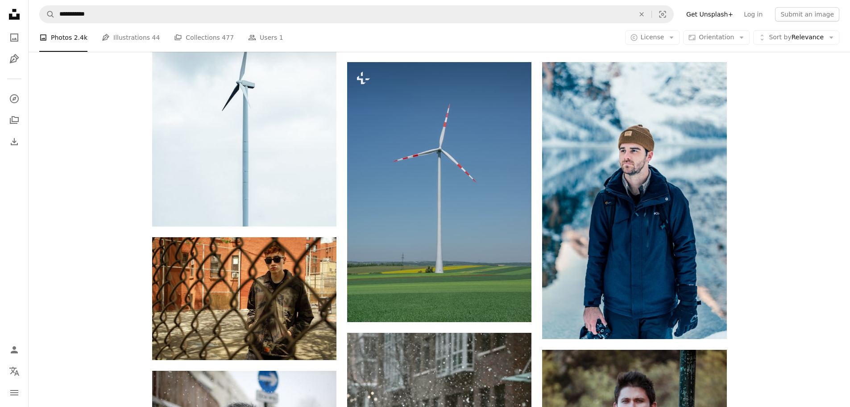
scroll to position [5669, 0]
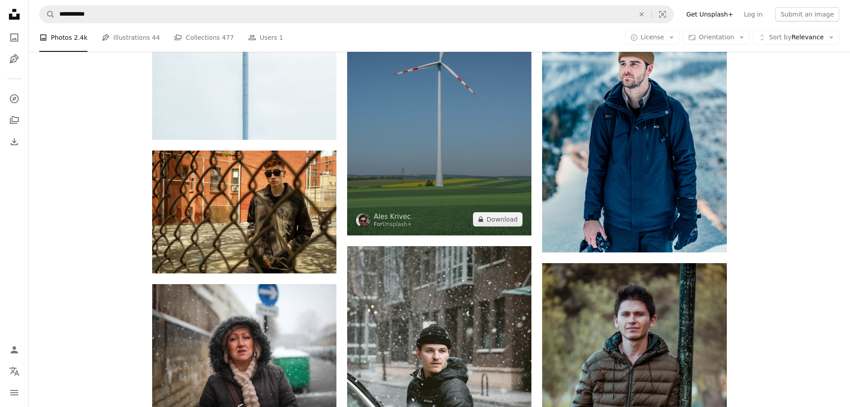
click at [465, 160] on img at bounding box center [439, 104] width 184 height 259
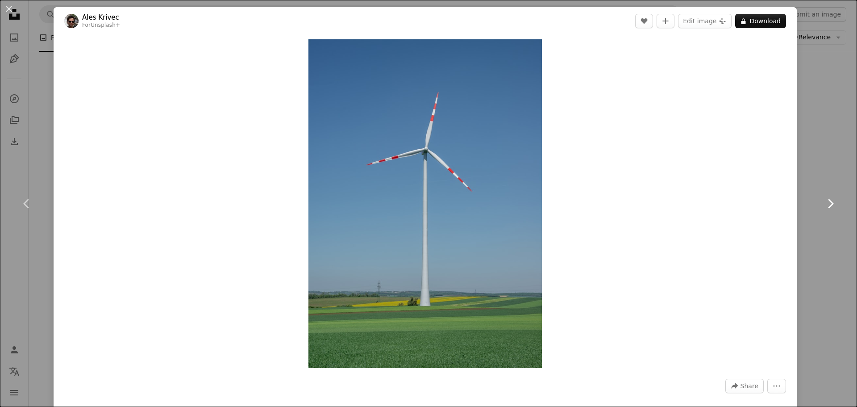
click at [823, 196] on icon "Chevron right" at bounding box center [830, 203] width 14 height 14
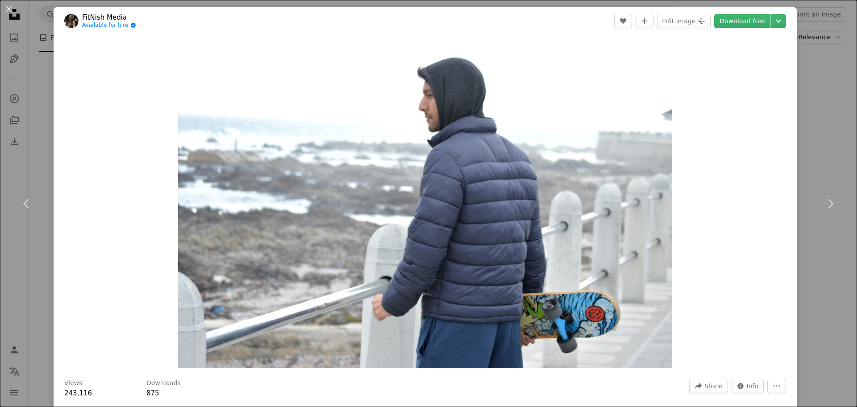
click at [827, 141] on div "An X shape Chevron left Chevron right FitNish Media Available for hire A checkm…" at bounding box center [428, 203] width 857 height 407
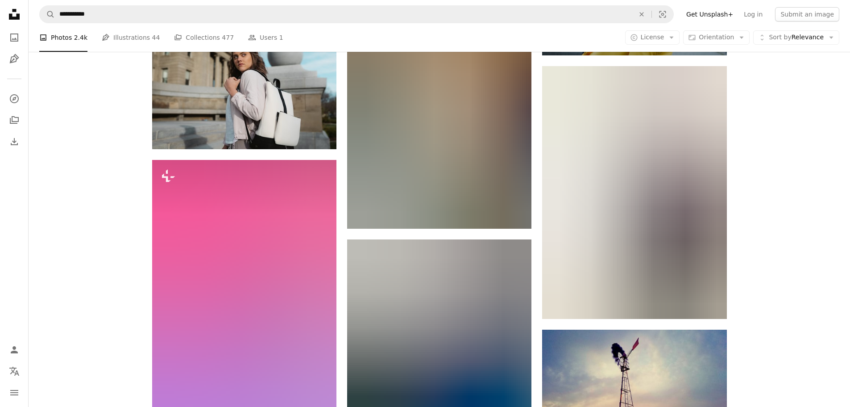
scroll to position [6963, 0]
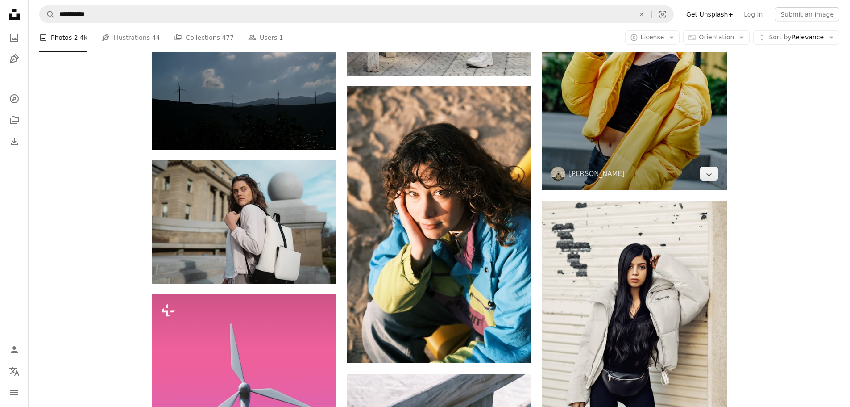
click at [653, 160] on img at bounding box center [634, 51] width 184 height 277
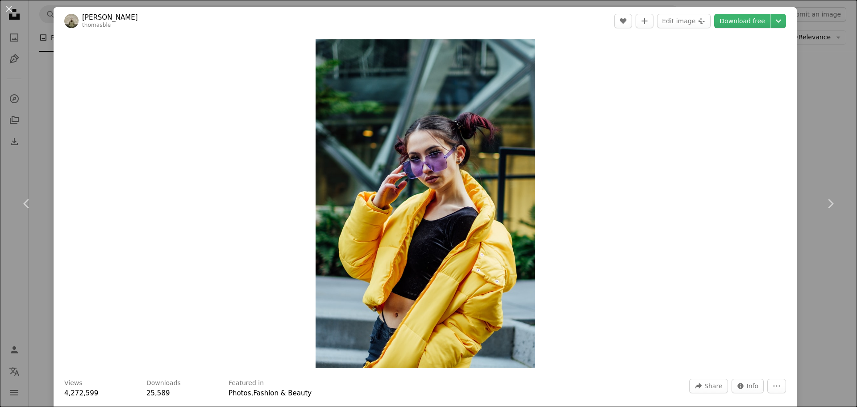
click at [806, 122] on div "An X shape Chevron left Chevron right Thomas Le thomasble A heart A plus sign E…" at bounding box center [428, 203] width 857 height 407
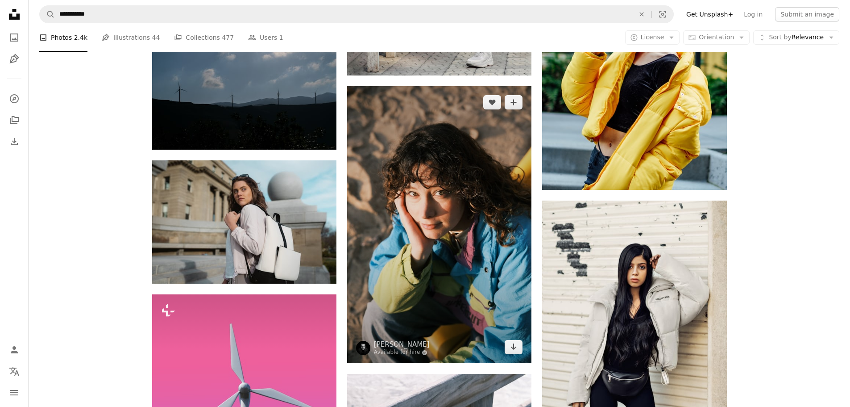
click at [490, 224] on img at bounding box center [439, 224] width 184 height 277
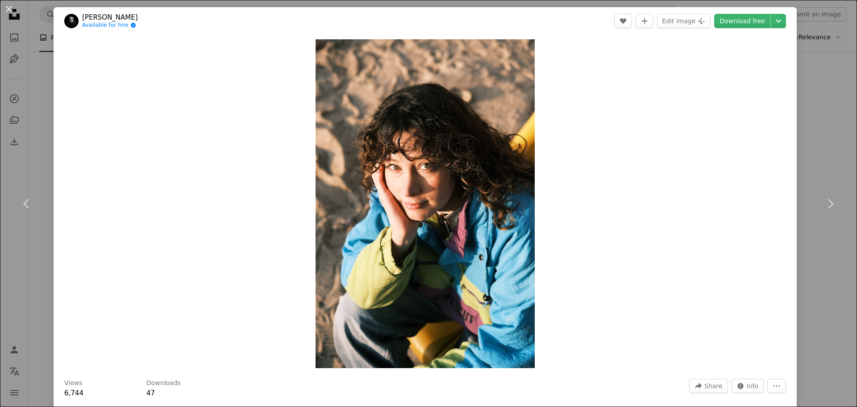
click at [809, 93] on div "An X shape Chevron left Chevron right Cemrecan Yurtman Available for hire A che…" at bounding box center [428, 203] width 857 height 407
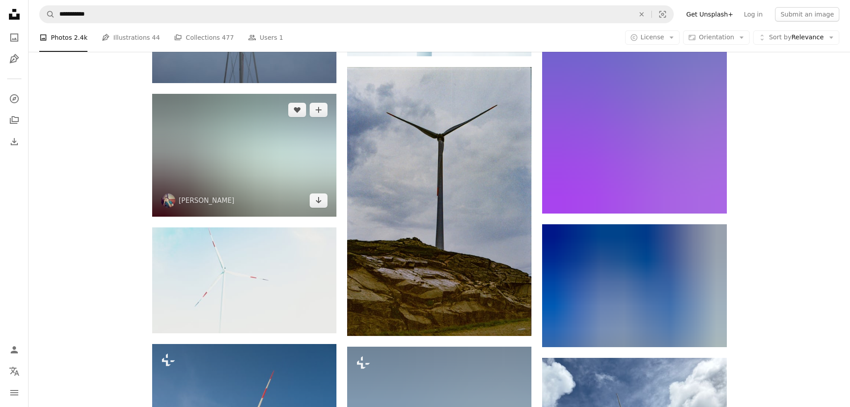
scroll to position [10578, 0]
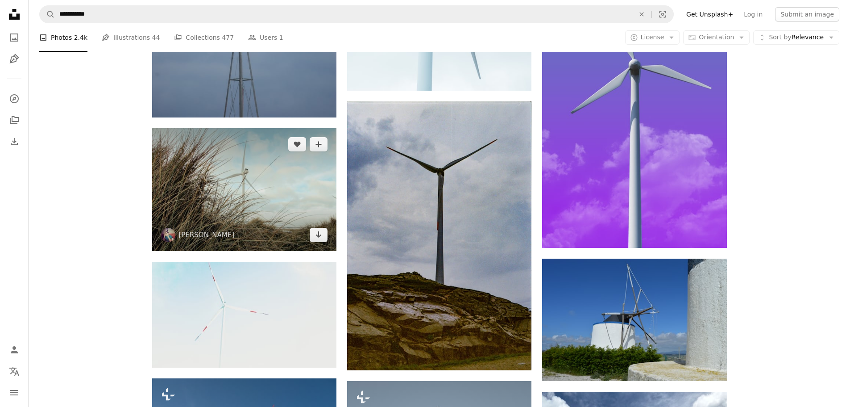
click at [326, 153] on img at bounding box center [244, 189] width 184 height 123
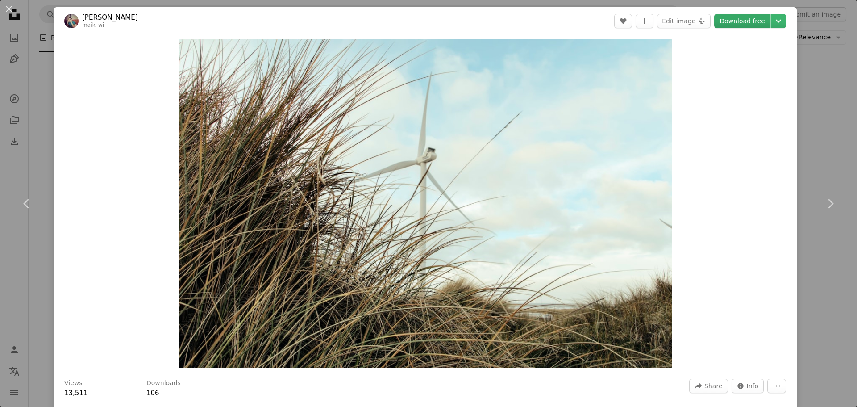
click at [727, 17] on link "Download free" at bounding box center [742, 21] width 56 height 14
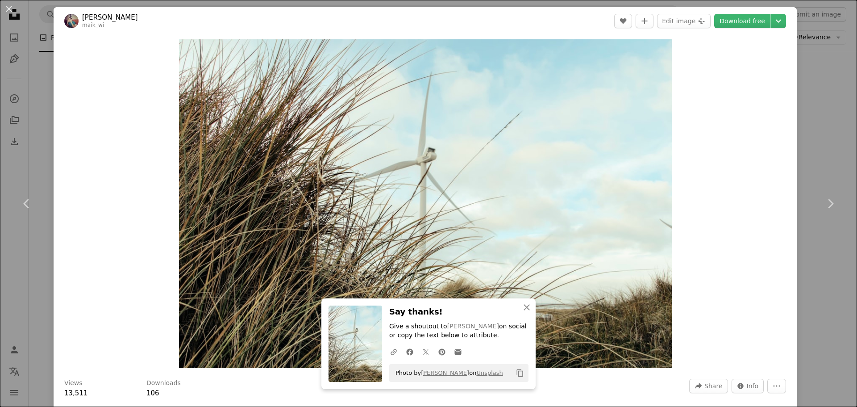
click at [832, 105] on div "An X shape Chevron left Chevron right An X shape Close Say thanks! Give a shout…" at bounding box center [428, 203] width 857 height 407
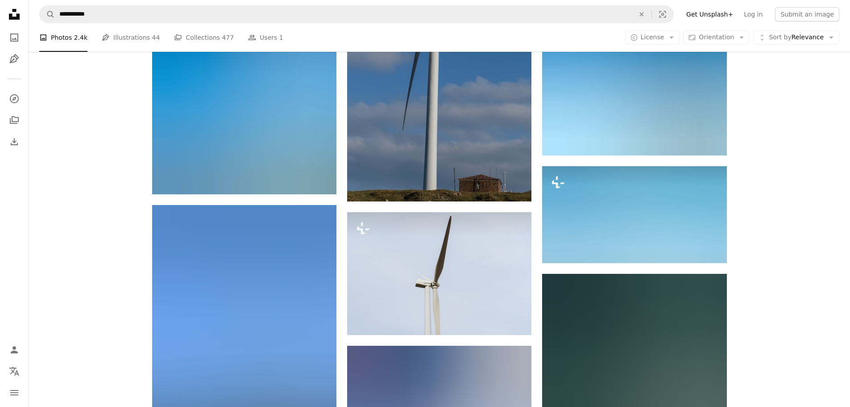
scroll to position [11962, 0]
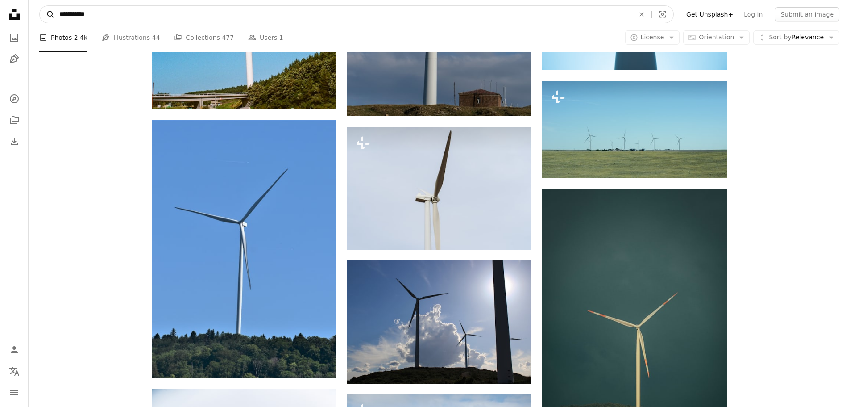
click at [51, 9] on form "**********" at bounding box center [356, 14] width 635 height 18
type input "***"
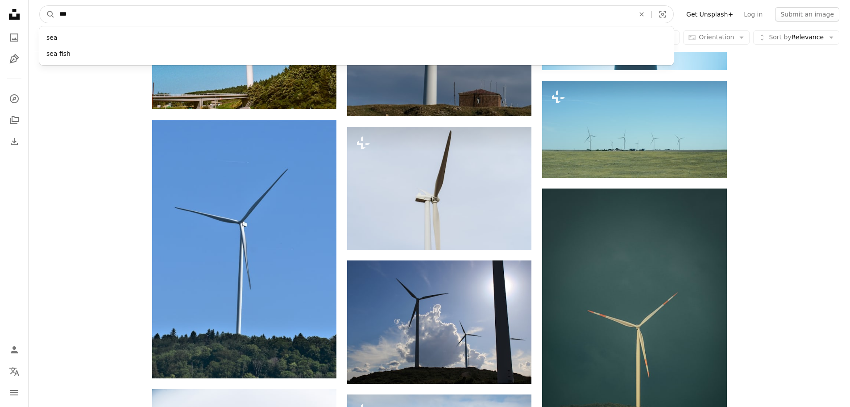
click button "A magnifying glass" at bounding box center [47, 14] width 15 height 17
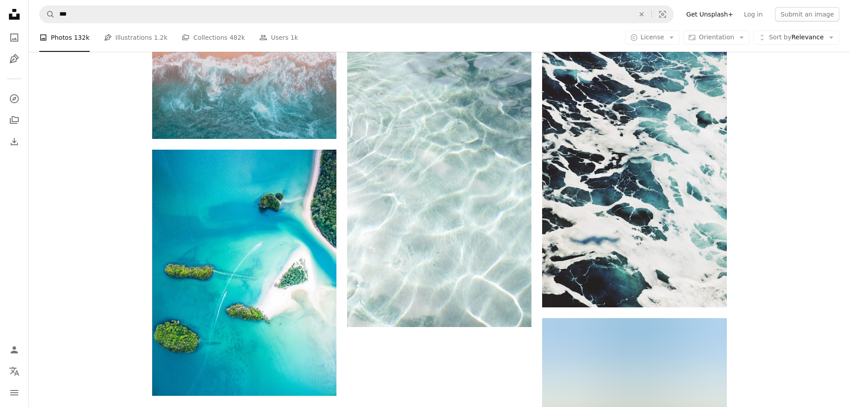
scroll to position [1428, 0]
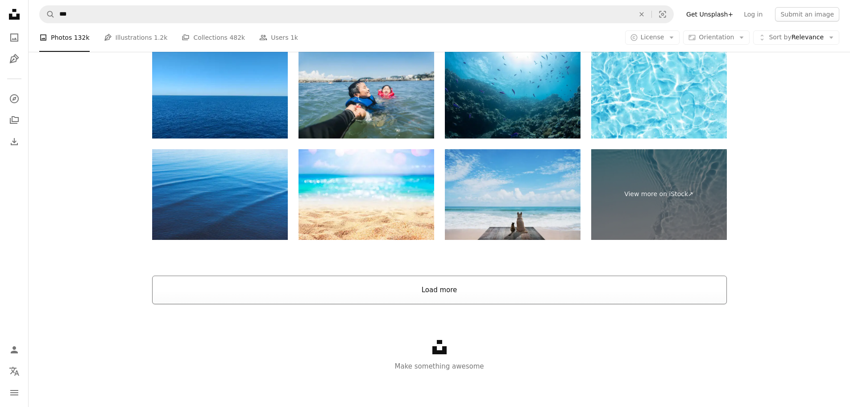
click at [482, 293] on button "Load more" at bounding box center [439, 289] width 575 height 29
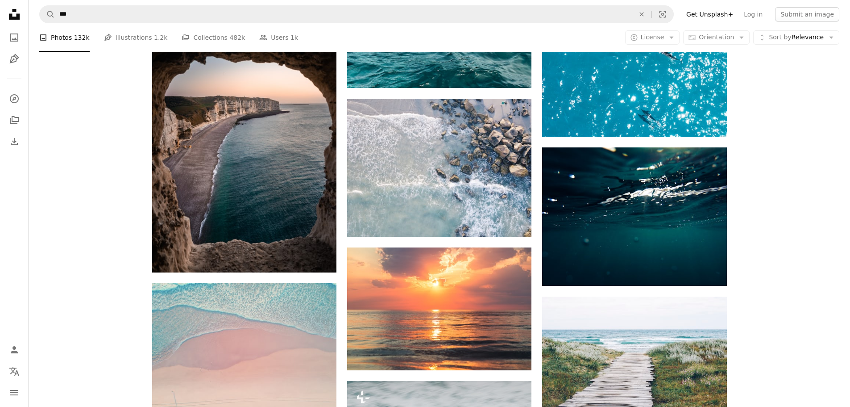
scroll to position [6680, 0]
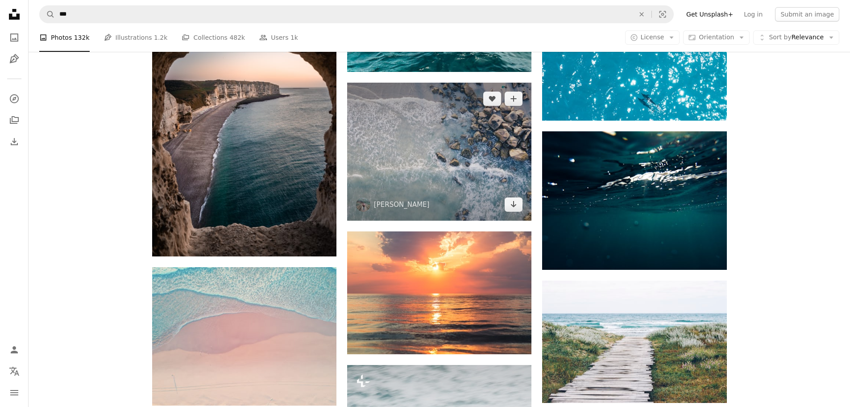
click at [493, 183] on img at bounding box center [439, 152] width 184 height 138
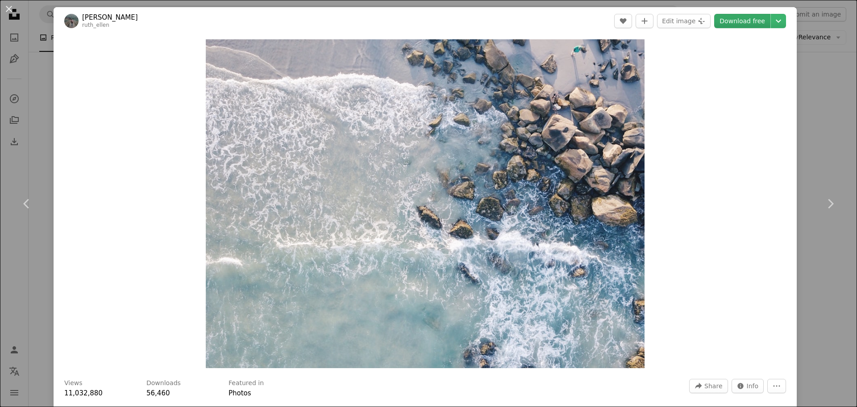
click at [726, 20] on link "Download free" at bounding box center [742, 21] width 56 height 14
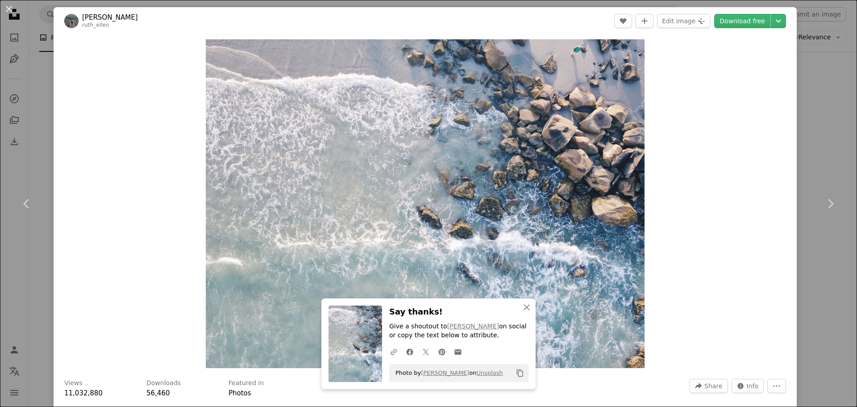
click at [809, 123] on div "An X shape Chevron left Chevron right An X shape Close Say thanks! Give a shout…" at bounding box center [428, 203] width 857 height 407
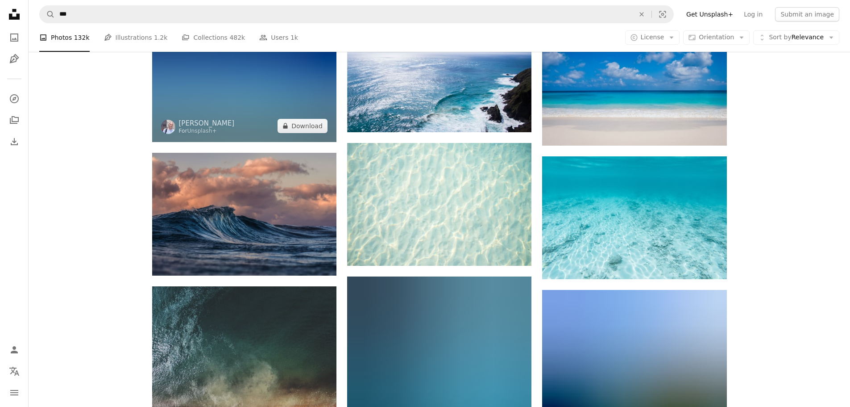
scroll to position [10742, 0]
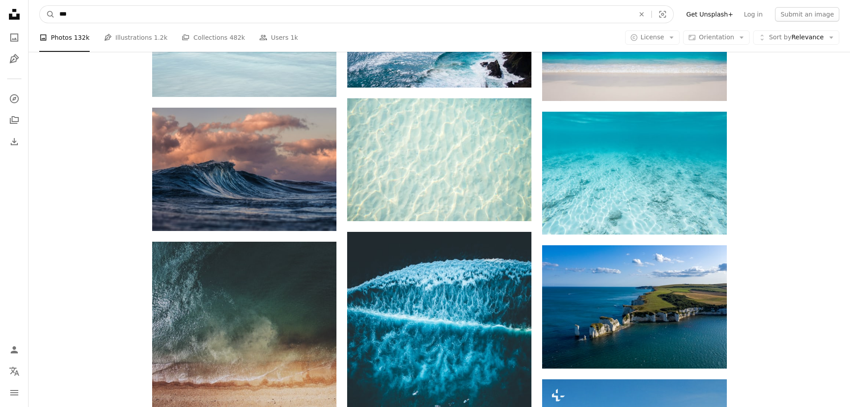
click at [162, 18] on input "***" at bounding box center [343, 14] width 577 height 17
type input "**********"
click button "A magnifying glass" at bounding box center [47, 14] width 15 height 17
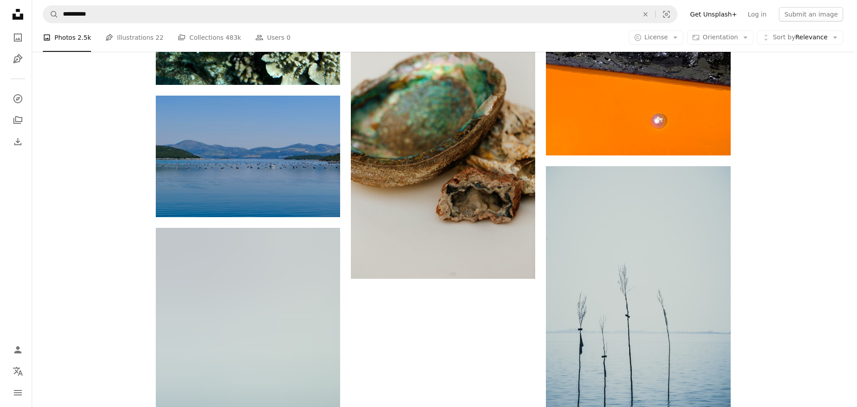
scroll to position [1116, 0]
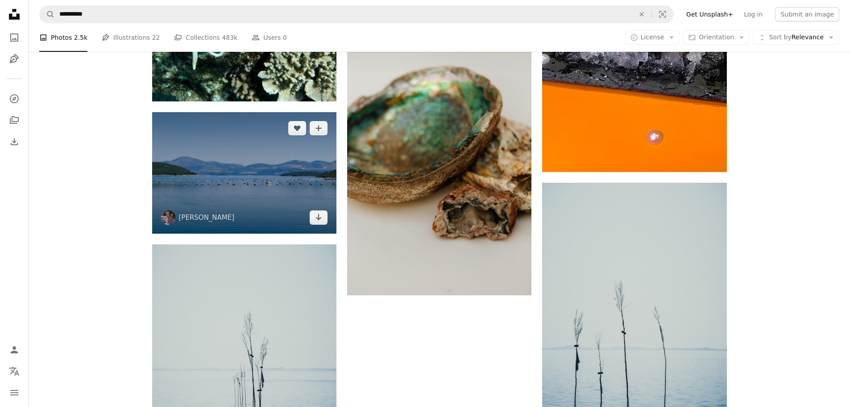
click at [189, 188] on img at bounding box center [244, 173] width 184 height 122
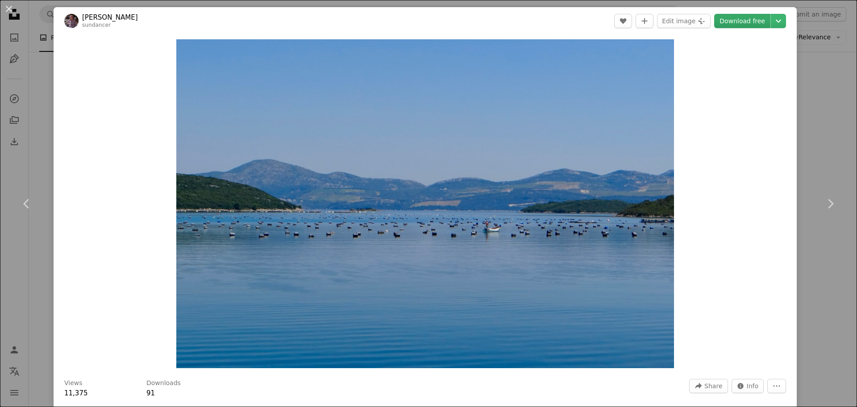
click at [721, 20] on link "Download free" at bounding box center [742, 21] width 56 height 14
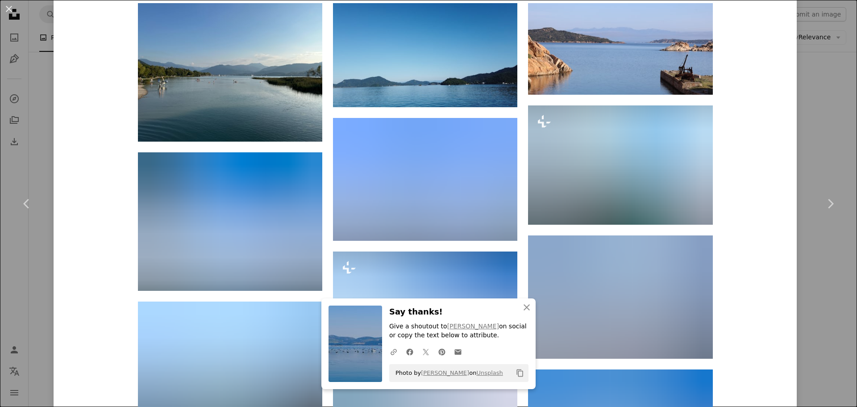
scroll to position [981, 0]
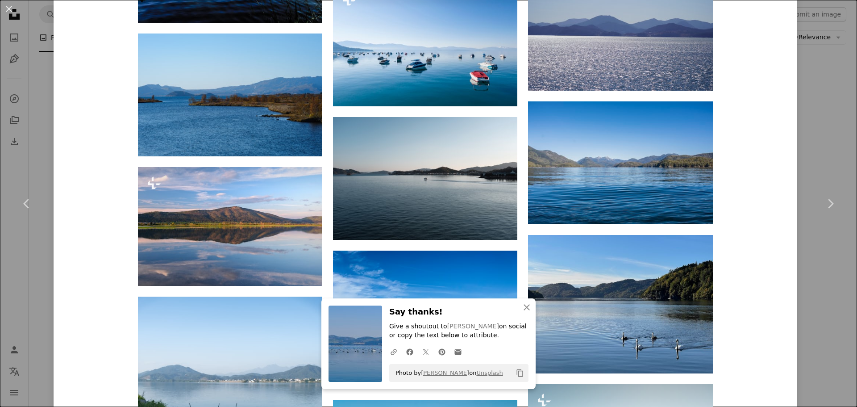
click at [773, 252] on div "Diana Kumst sundancer A heart A plus sign Edit image Plus sign for Unsplash+ Do…" at bounding box center [425, 347] width 743 height 2641
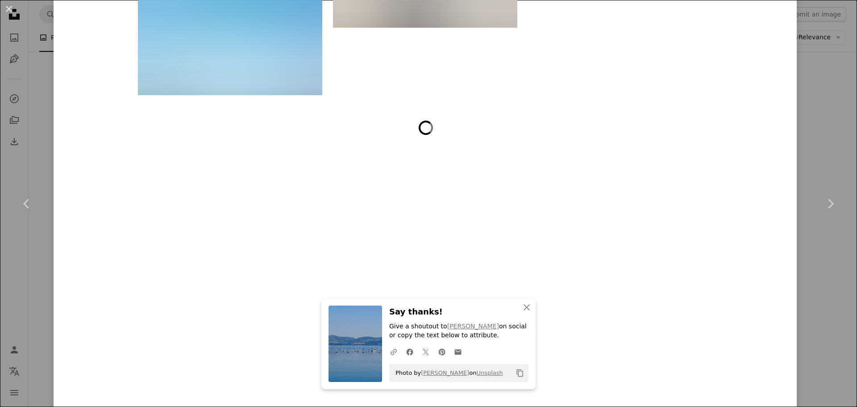
scroll to position [2553, 0]
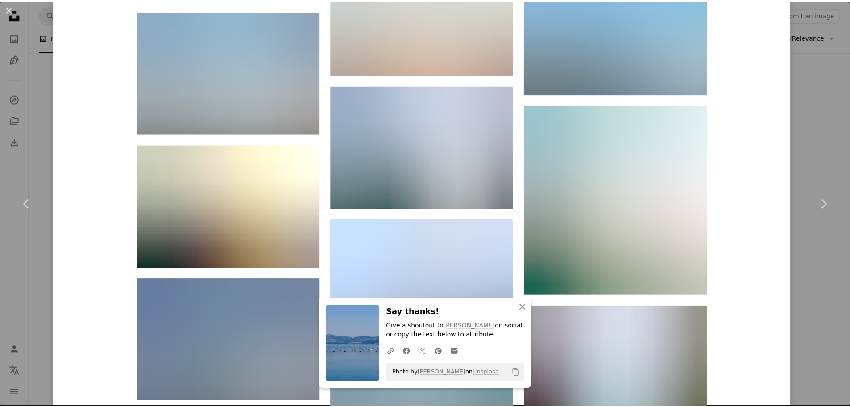
scroll to position [1794, 0]
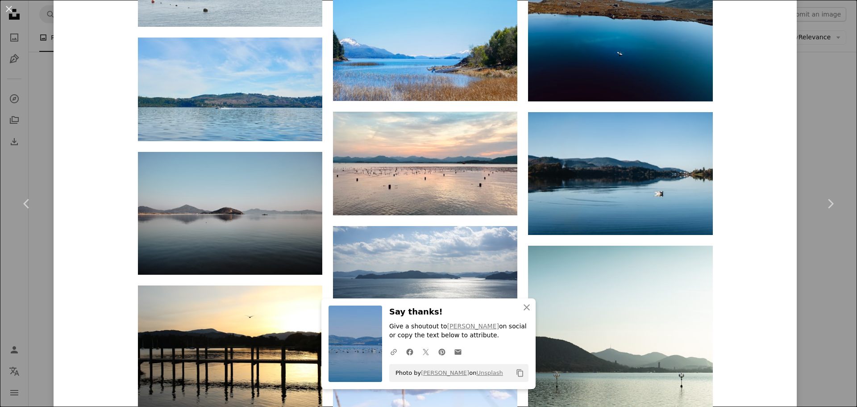
click at [807, 104] on div "An X shape Chevron left Chevron right An X shape Close Say thanks! Give a shout…" at bounding box center [428, 203] width 857 height 407
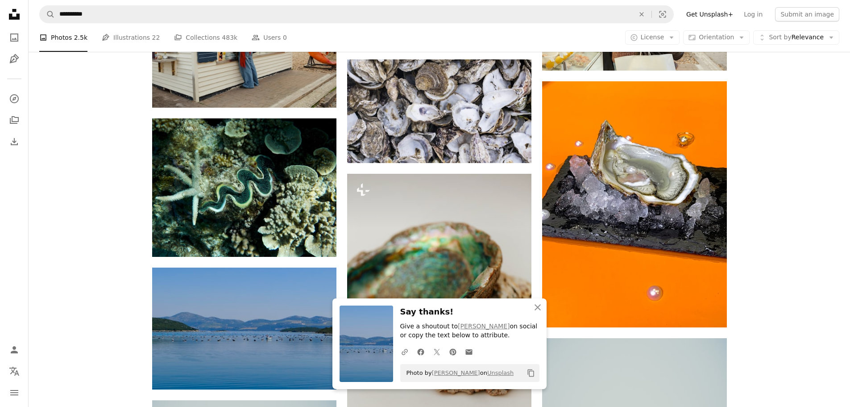
scroll to position [759, 0]
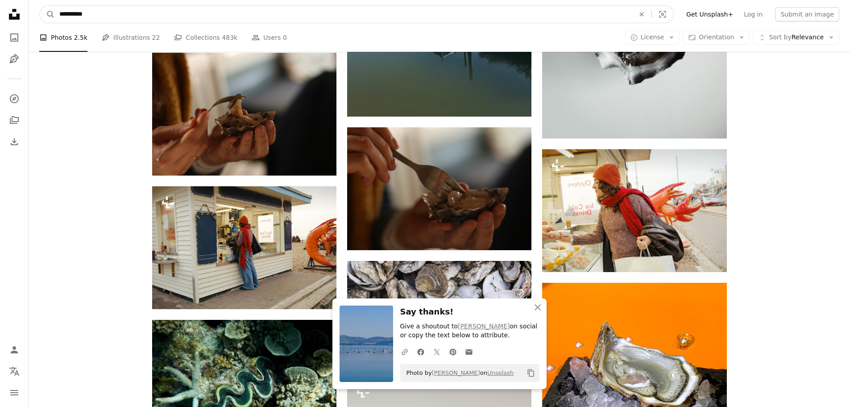
drag, startPoint x: 202, startPoint y: 16, endPoint x: 29, endPoint y: 8, distance: 172.9
click at [30, 8] on nav "**********" at bounding box center [440, 14] width 822 height 29
type input "**********"
click button "A magnifying glass" at bounding box center [47, 14] width 15 height 17
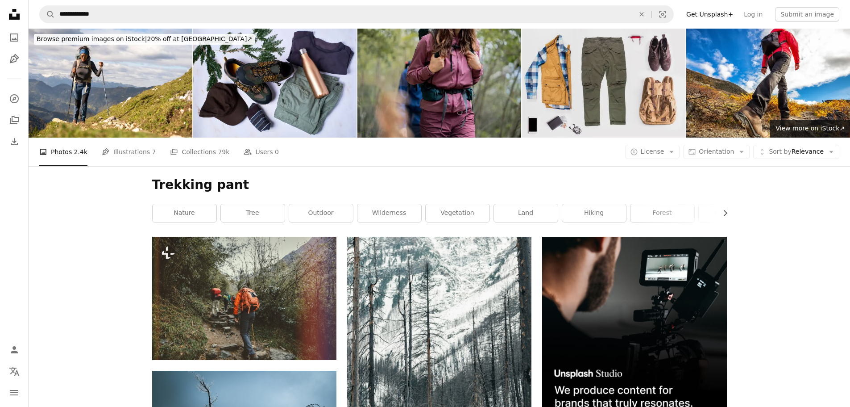
click at [595, 94] on img at bounding box center [604, 83] width 164 height 109
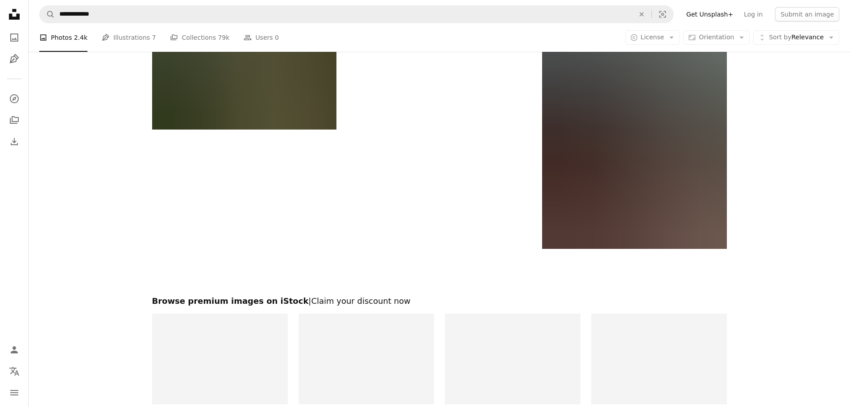
scroll to position [1830, 0]
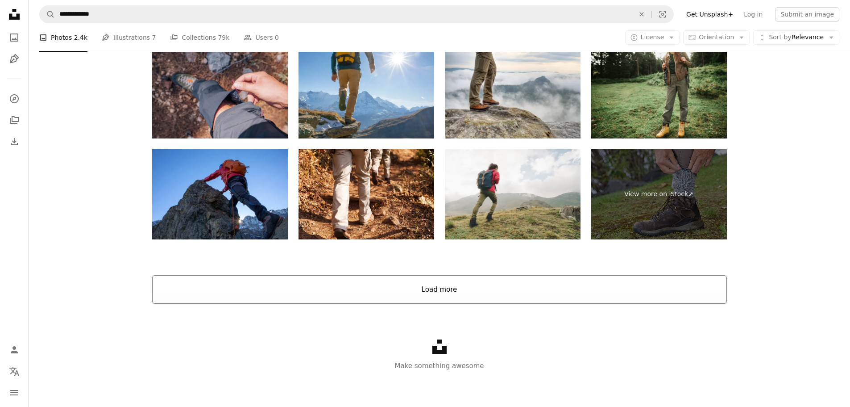
click at [431, 284] on button "Load more" at bounding box center [439, 289] width 575 height 29
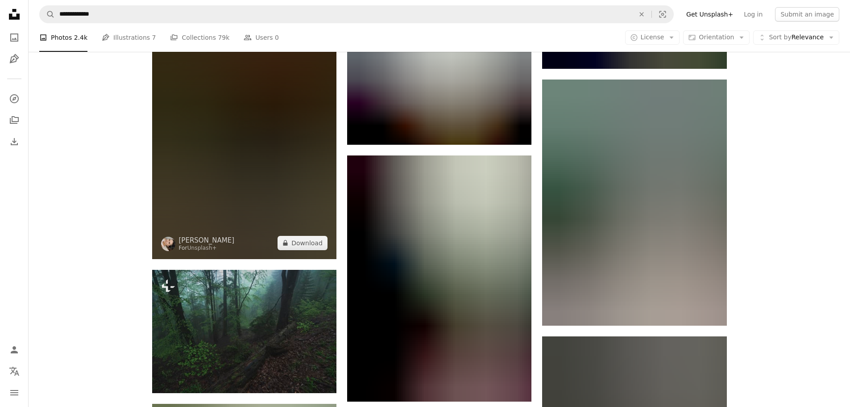
scroll to position [6133, 0]
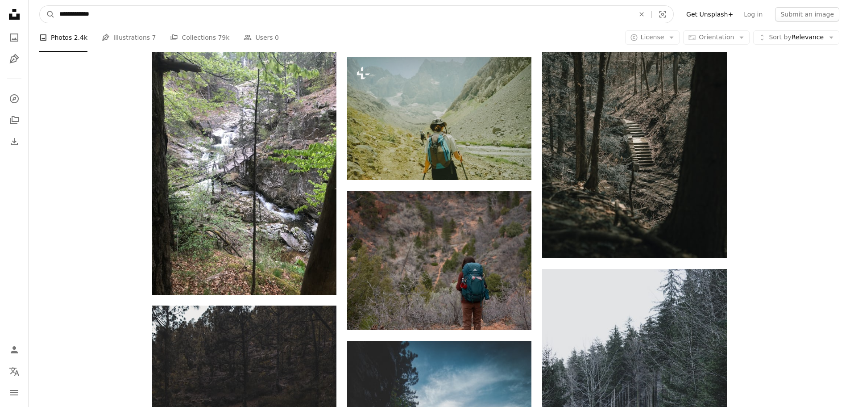
click at [190, 16] on input "**********" at bounding box center [343, 14] width 577 height 17
type input "**********"
click button "A magnifying glass" at bounding box center [47, 14] width 15 height 17
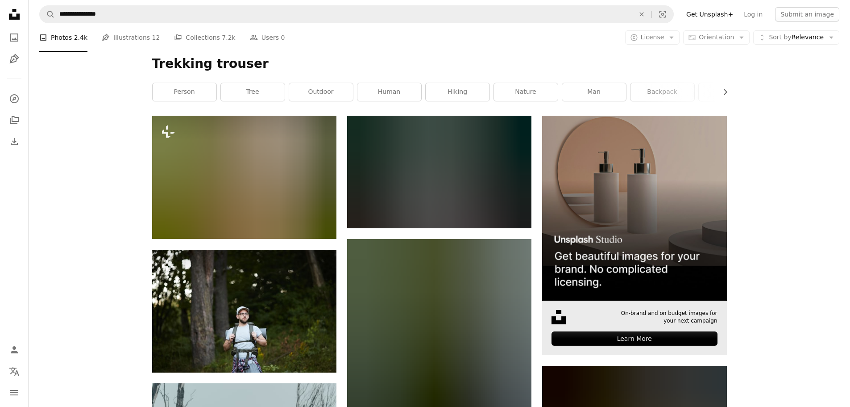
scroll to position [268, 0]
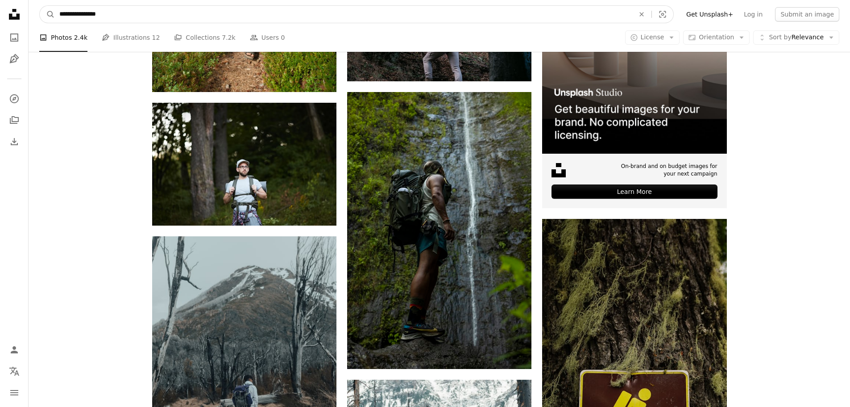
drag, startPoint x: 87, startPoint y: 14, endPoint x: 174, endPoint y: 14, distance: 87.0
click at [174, 14] on input "**********" at bounding box center [343, 14] width 577 height 17
type input "**********"
click button "A magnifying glass" at bounding box center [47, 14] width 15 height 17
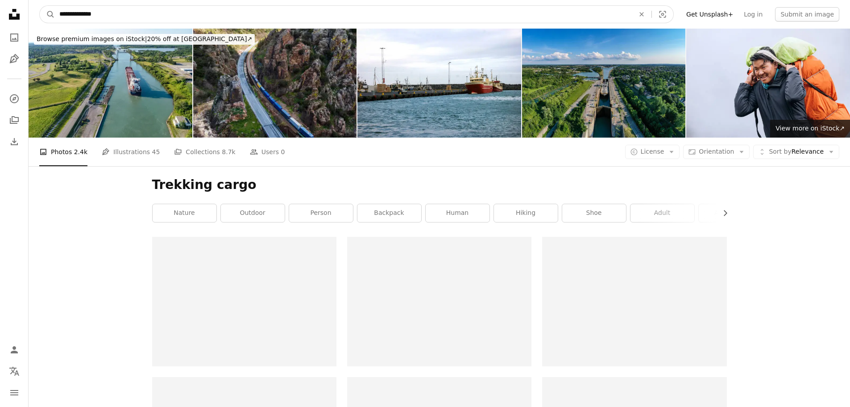
click at [174, 14] on input "**********" at bounding box center [343, 14] width 577 height 17
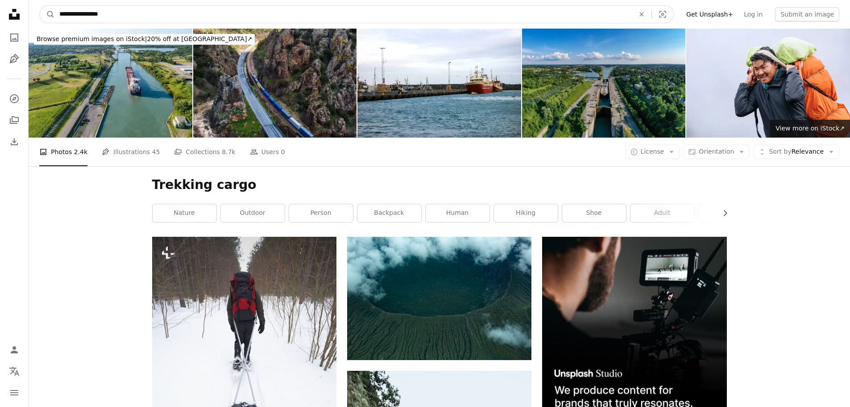
type input "**********"
click button "A magnifying glass" at bounding box center [47, 14] width 15 height 17
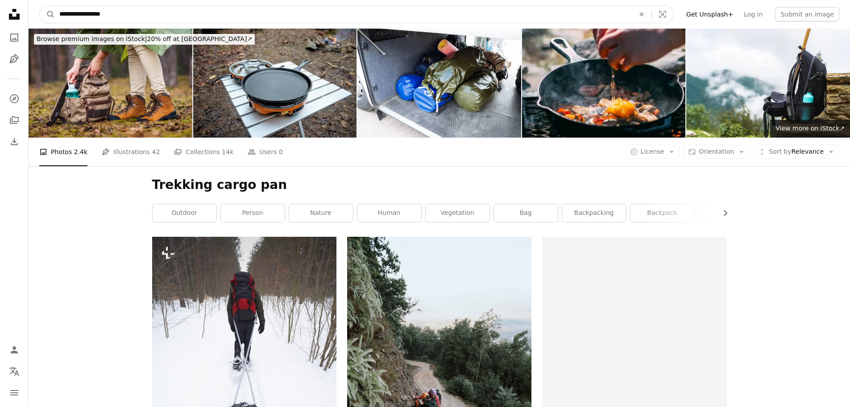
click at [165, 14] on input "**********" at bounding box center [343, 14] width 577 height 17
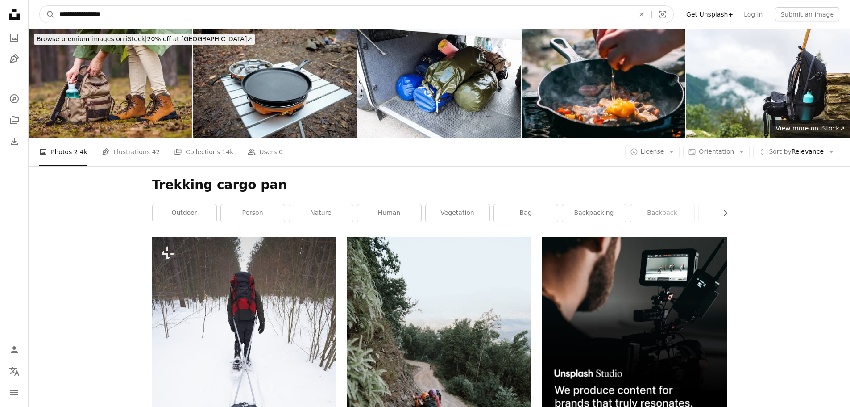
type input "**********"
click button "A magnifying glass" at bounding box center [47, 14] width 15 height 17
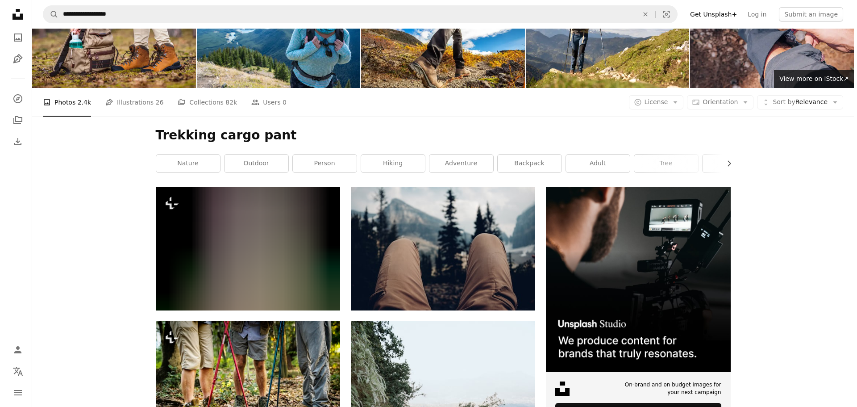
scroll to position [134, 0]
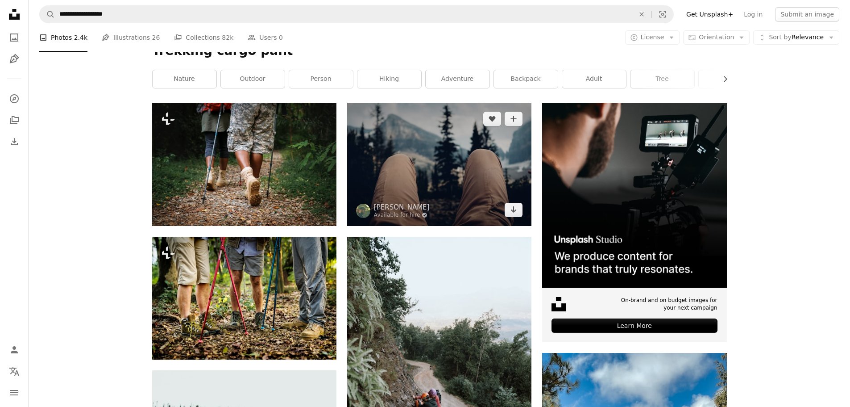
click at [446, 183] on img at bounding box center [439, 164] width 184 height 123
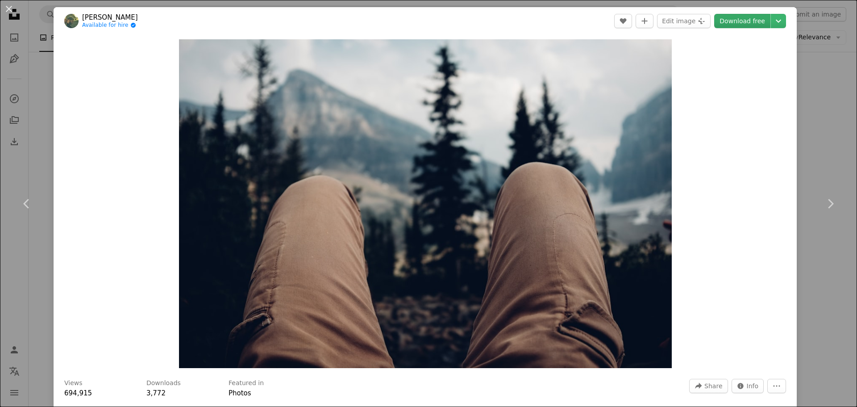
click at [728, 20] on link "Download free" at bounding box center [742, 21] width 56 height 14
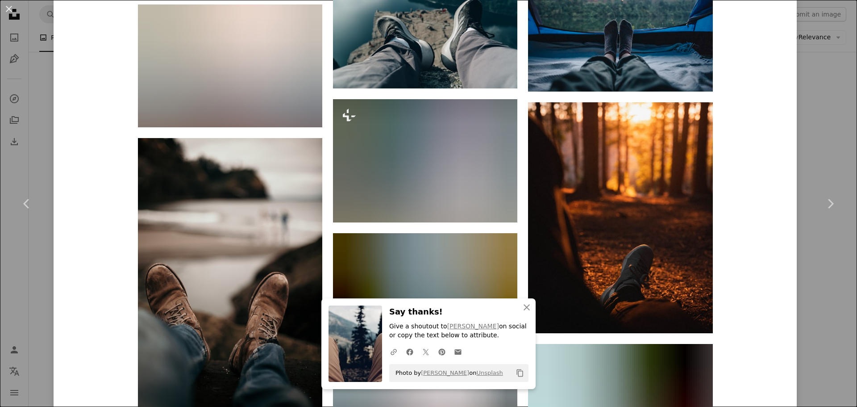
scroll to position [1205, 0]
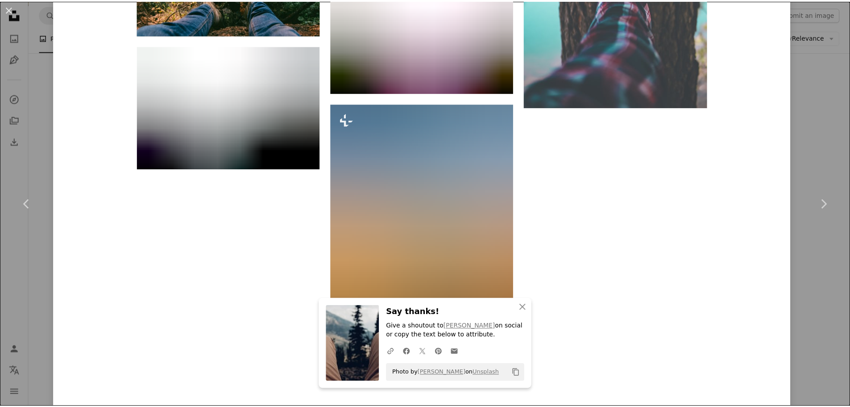
scroll to position [1706, 0]
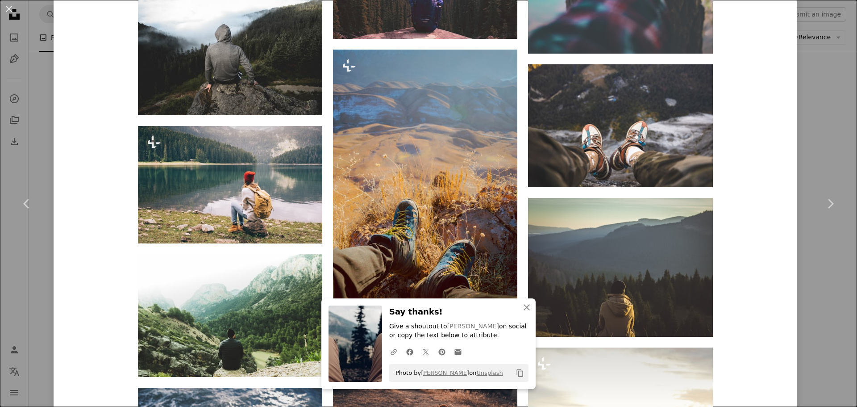
click at [47, 156] on div "An X shape Chevron left Chevron right An X shape Close Say thanks! Give a shout…" at bounding box center [428, 203] width 857 height 407
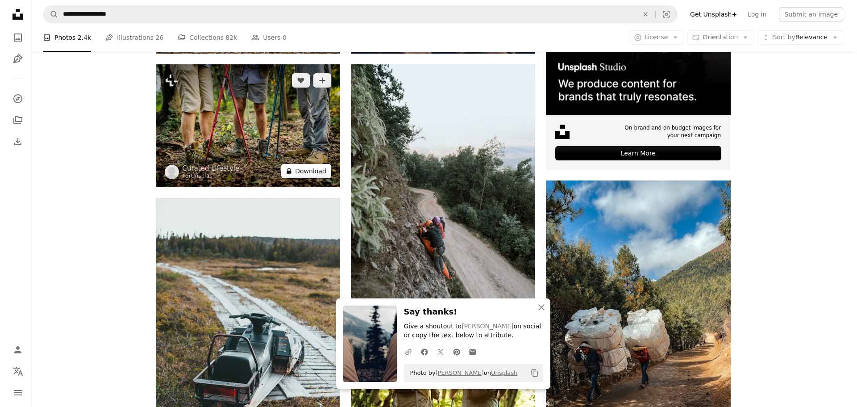
scroll to position [312, 0]
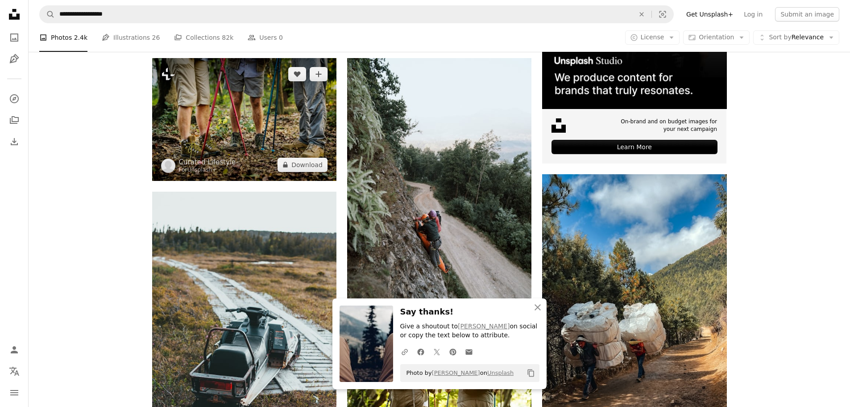
click at [216, 112] on img at bounding box center [244, 119] width 184 height 123
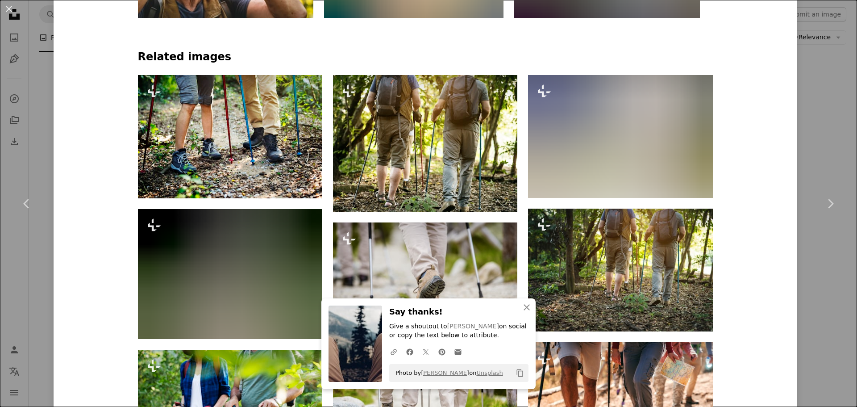
scroll to position [625, 0]
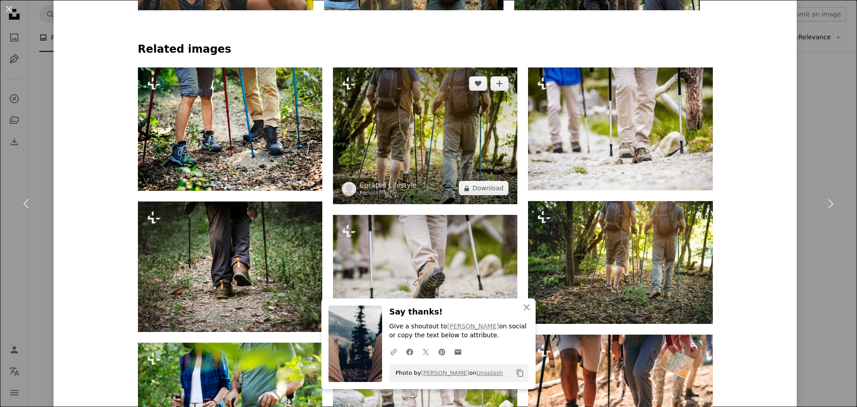
click at [476, 126] on img at bounding box center [425, 135] width 184 height 137
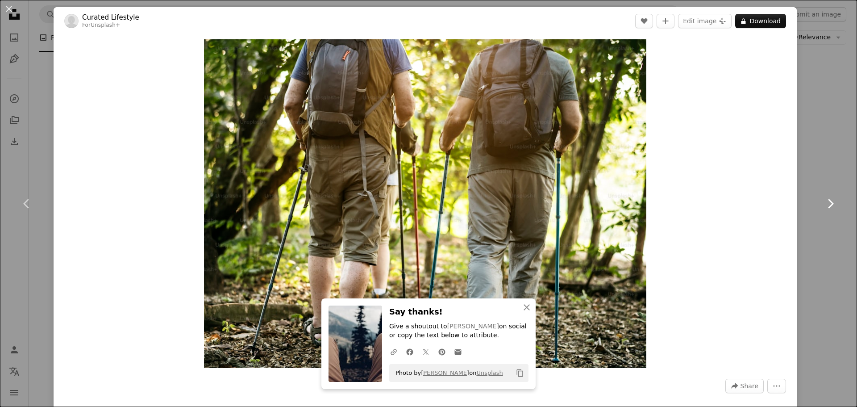
click at [823, 204] on icon "Chevron right" at bounding box center [830, 203] width 14 height 14
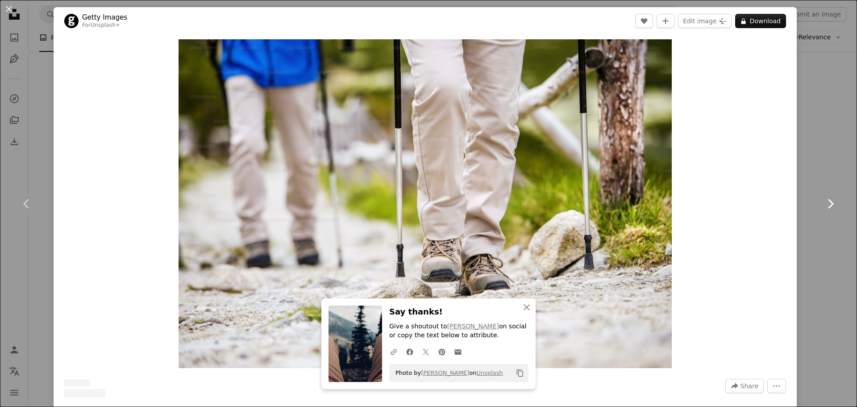
click at [823, 204] on icon "Chevron right" at bounding box center [830, 203] width 14 height 14
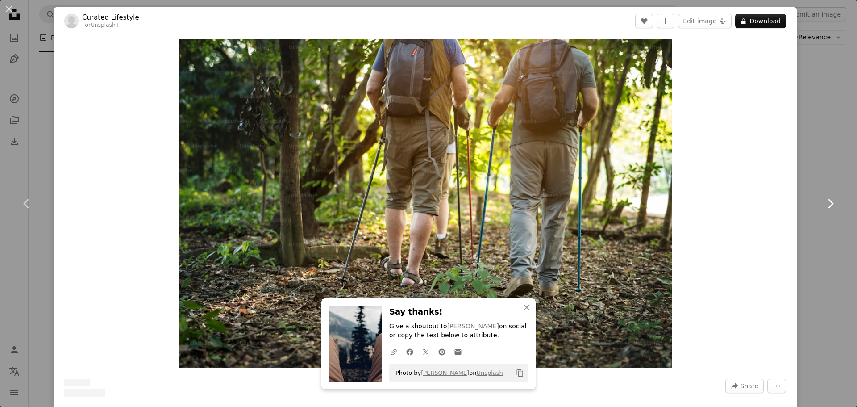
click at [823, 204] on icon "Chevron right" at bounding box center [830, 203] width 14 height 14
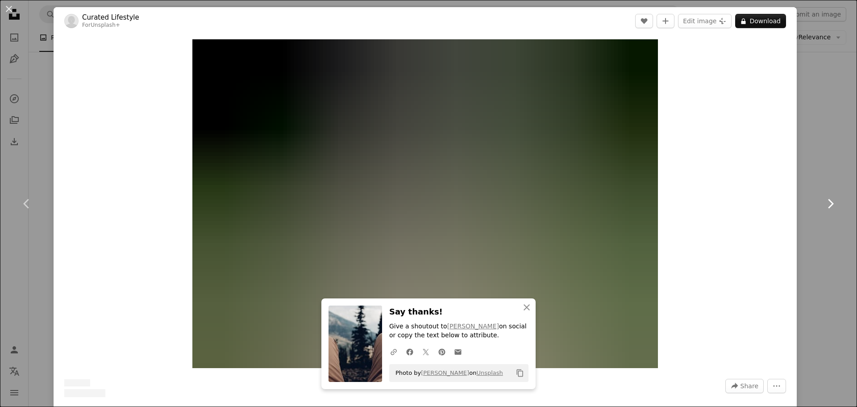
click at [823, 204] on icon "Chevron right" at bounding box center [830, 203] width 14 height 14
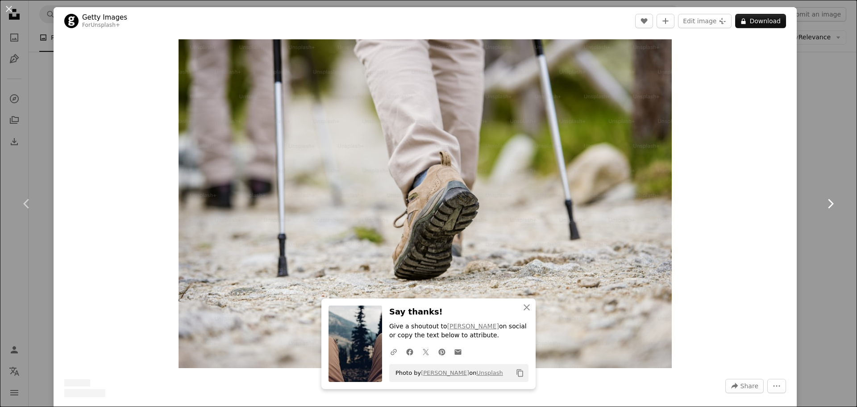
click at [823, 204] on icon "Chevron right" at bounding box center [830, 203] width 14 height 14
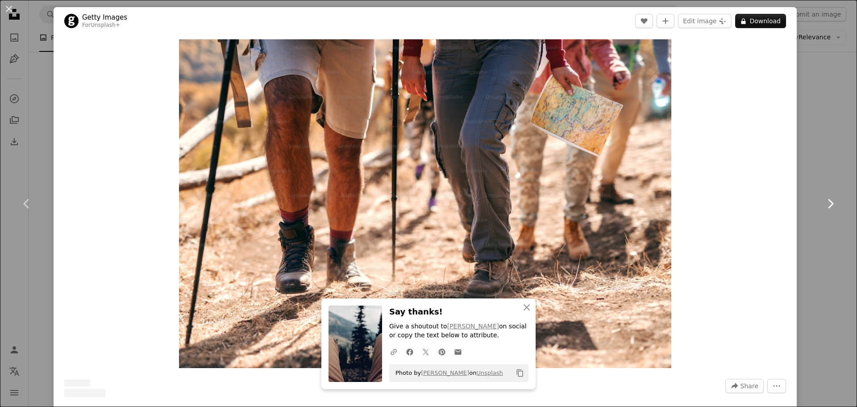
click at [823, 204] on icon "Chevron right" at bounding box center [830, 203] width 14 height 14
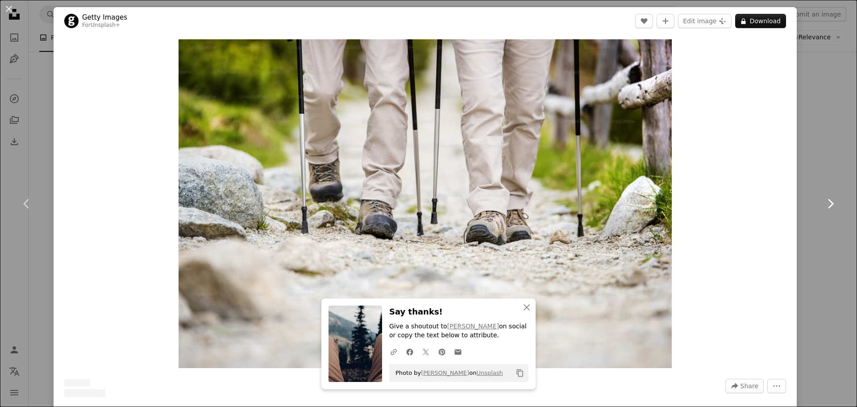
click at [823, 204] on icon "Chevron right" at bounding box center [830, 203] width 14 height 14
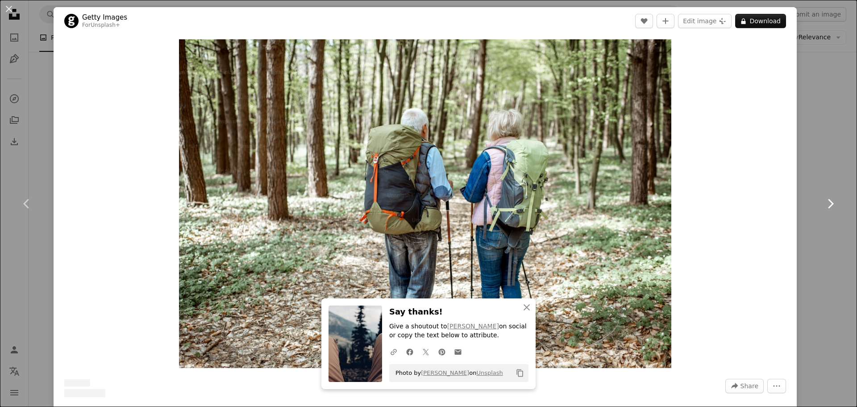
click at [823, 204] on icon "Chevron right" at bounding box center [830, 203] width 14 height 14
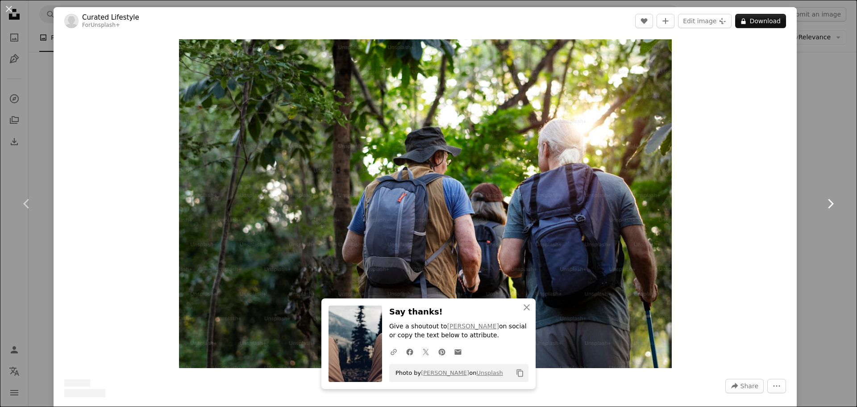
click at [823, 204] on icon "Chevron right" at bounding box center [830, 203] width 14 height 14
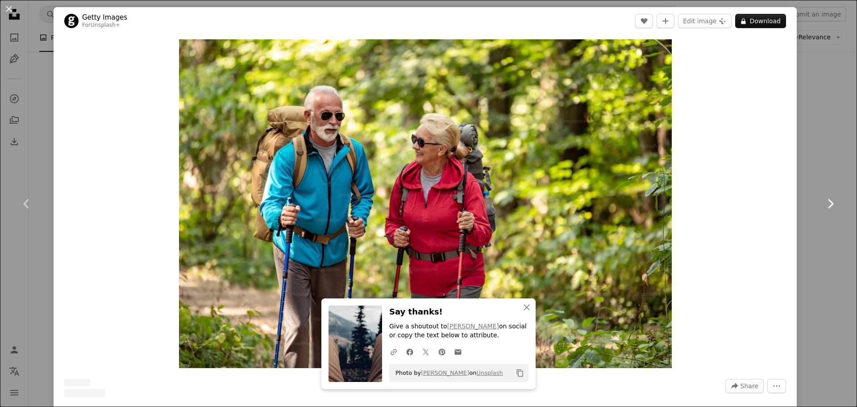
click at [823, 204] on icon "Chevron right" at bounding box center [830, 203] width 14 height 14
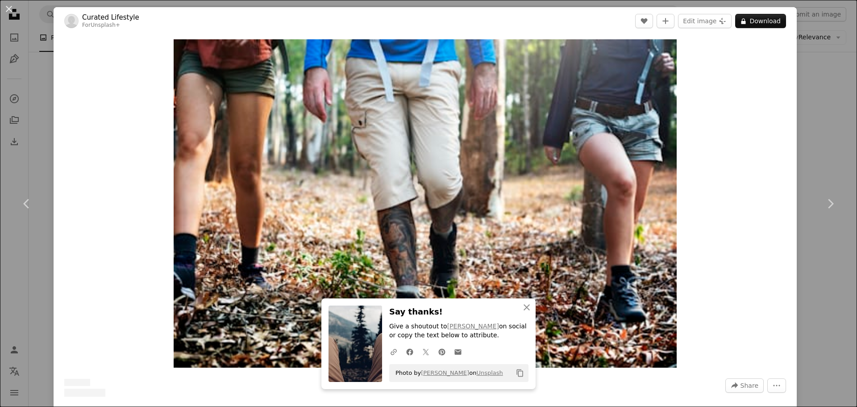
click at [806, 110] on div "An X shape Chevron left Chevron right An X shape Close Say thanks! Give a shout…" at bounding box center [428, 203] width 857 height 407
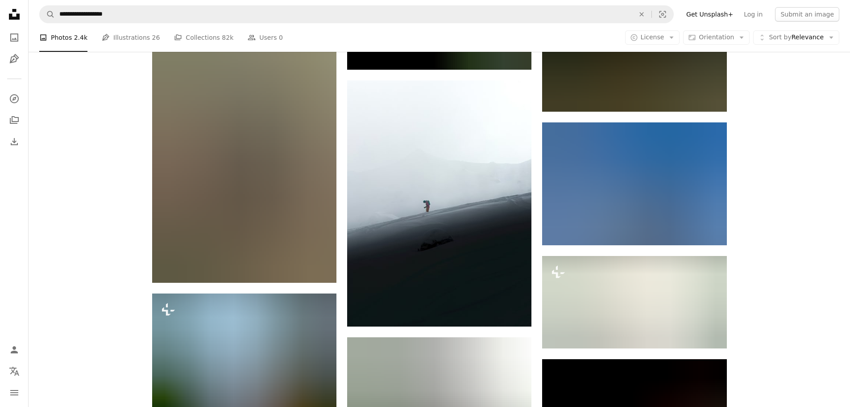
scroll to position [1741, 0]
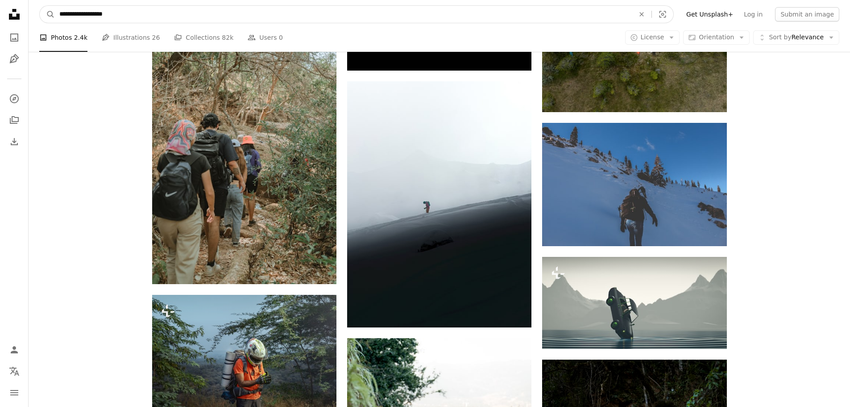
drag, startPoint x: 267, startPoint y: 14, endPoint x: -77, endPoint y: -5, distance: 344.7
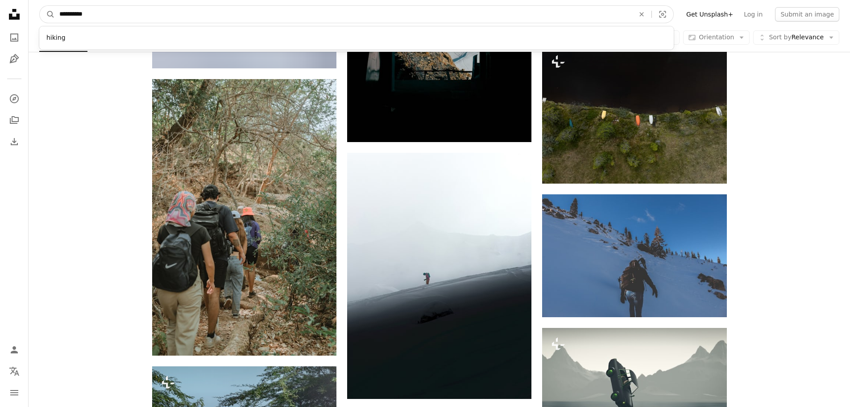
type input "**********"
click button "A magnifying glass" at bounding box center [47, 14] width 15 height 17
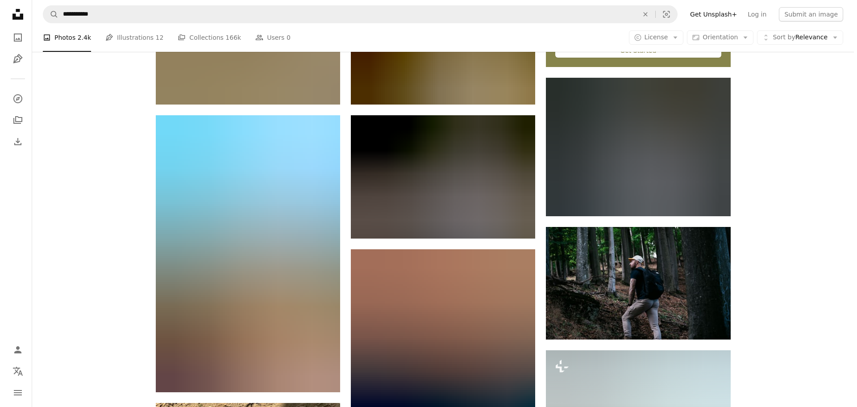
scroll to position [536, 0]
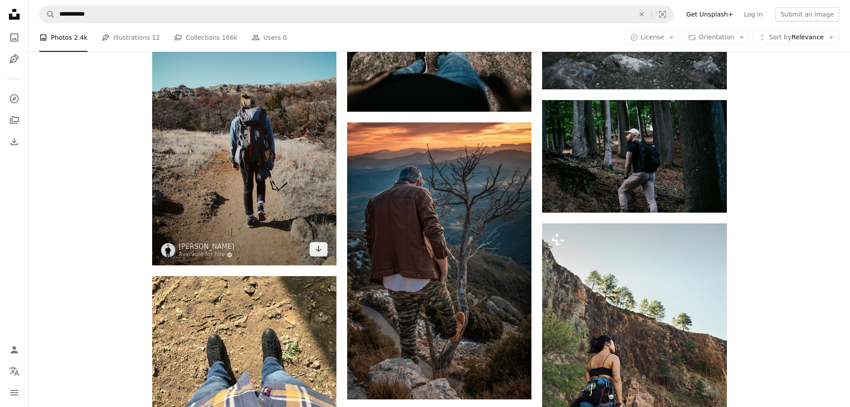
click at [252, 194] on img at bounding box center [244, 126] width 184 height 277
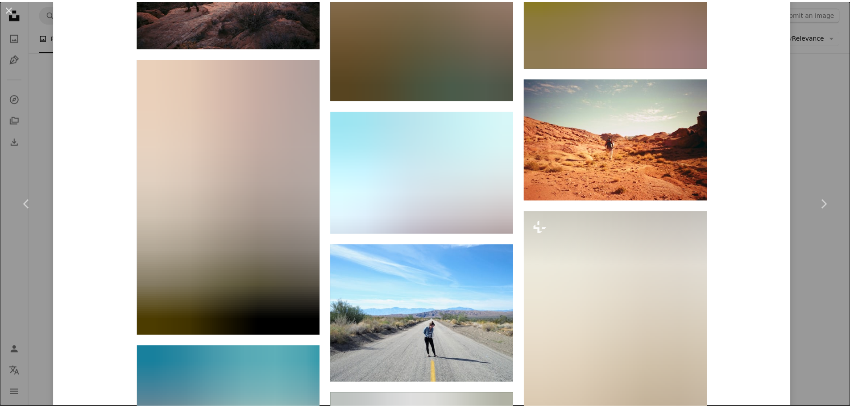
scroll to position [3481, 0]
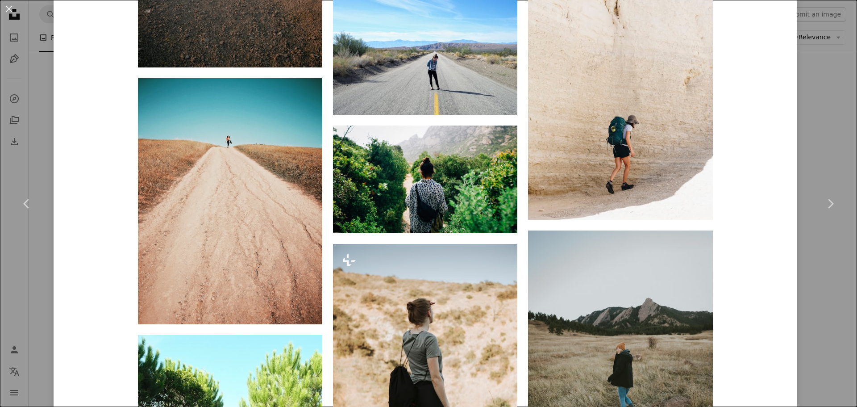
click at [795, 102] on div "An X shape Chevron left Chevron right Cullen Jones Available for hire A checkma…" at bounding box center [428, 203] width 857 height 407
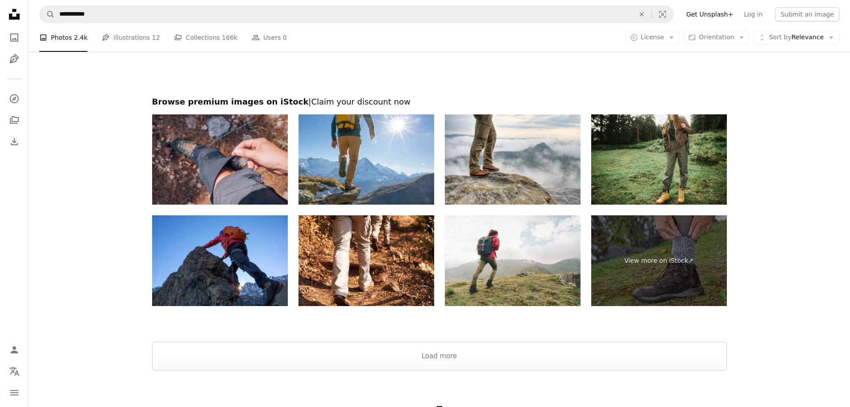
scroll to position [1844, 0]
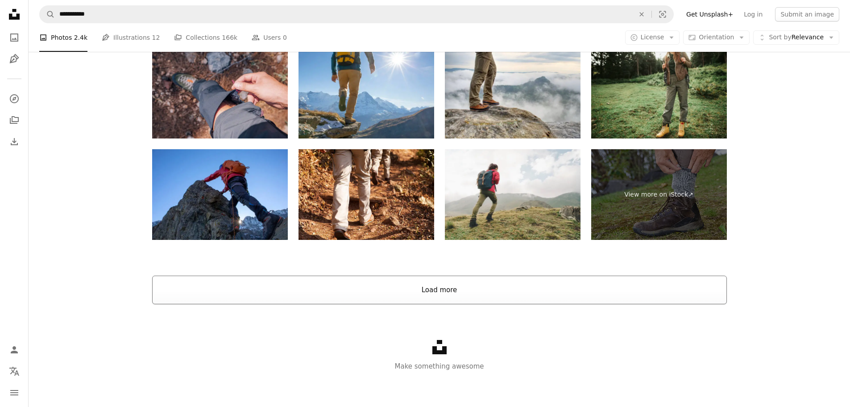
click at [417, 279] on button "Load more" at bounding box center [439, 289] width 575 height 29
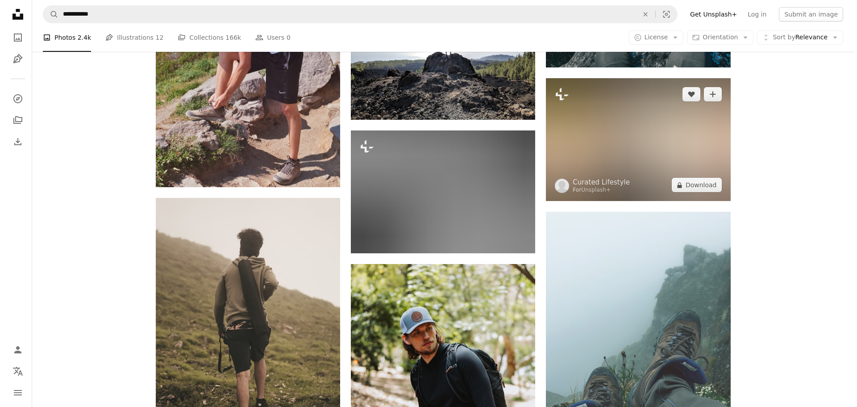
scroll to position [2221, 0]
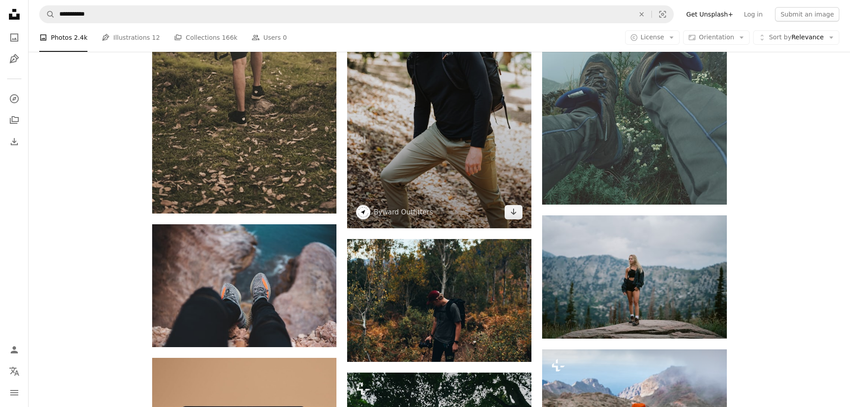
click at [456, 166] on img at bounding box center [439, 89] width 184 height 277
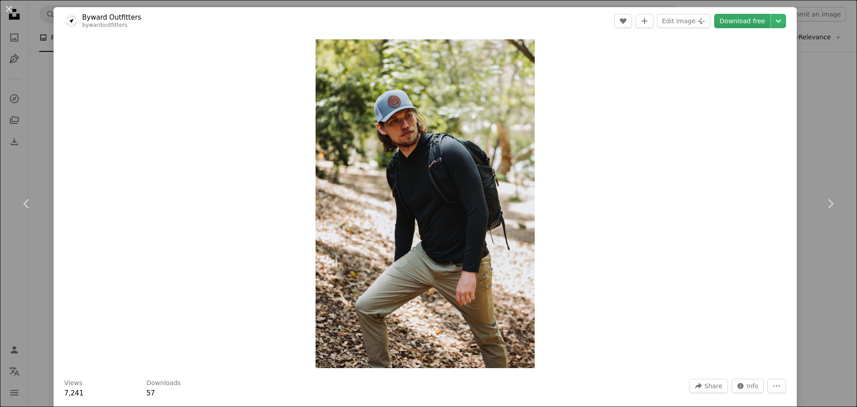
click at [739, 22] on link "Download free" at bounding box center [742, 21] width 56 height 14
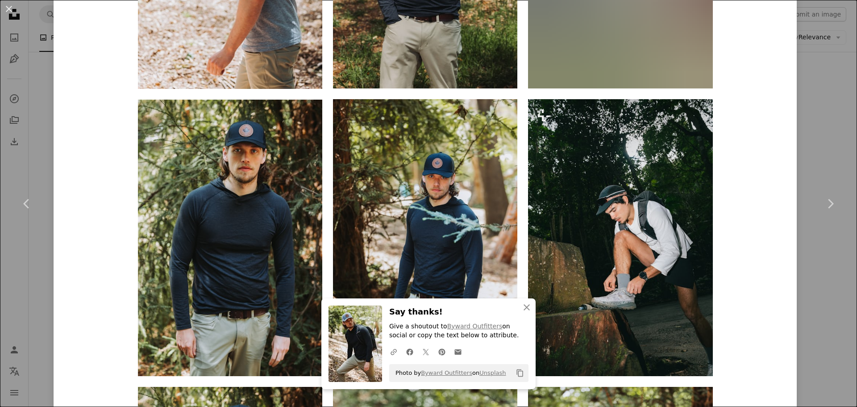
scroll to position [1518, 0]
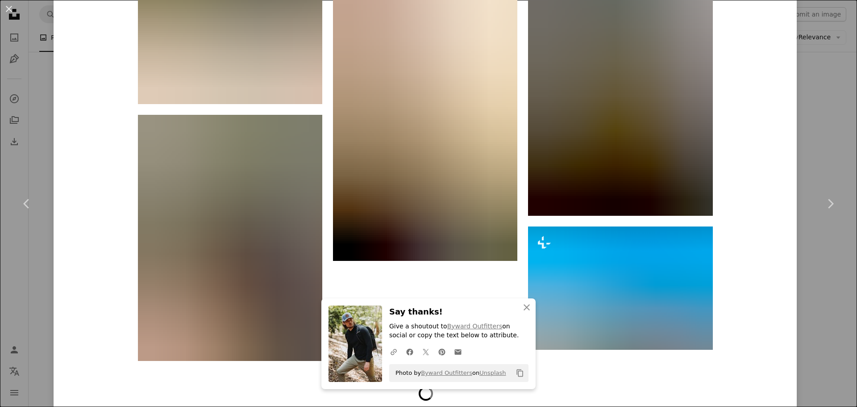
scroll to position [3912, 0]
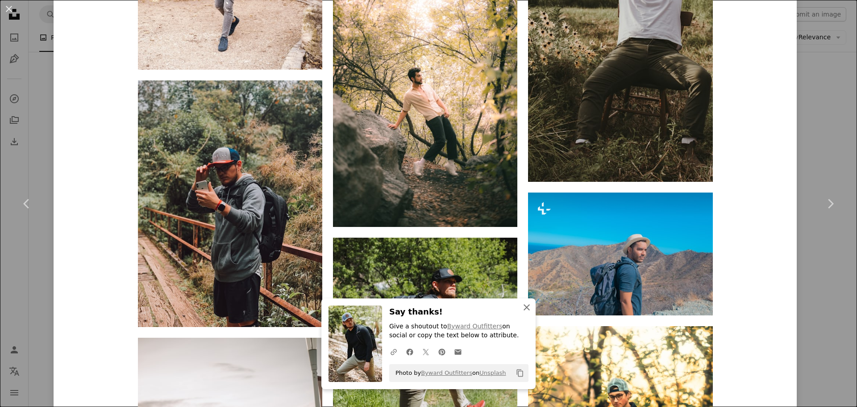
click at [528, 304] on icon "An X shape" at bounding box center [526, 307] width 11 height 11
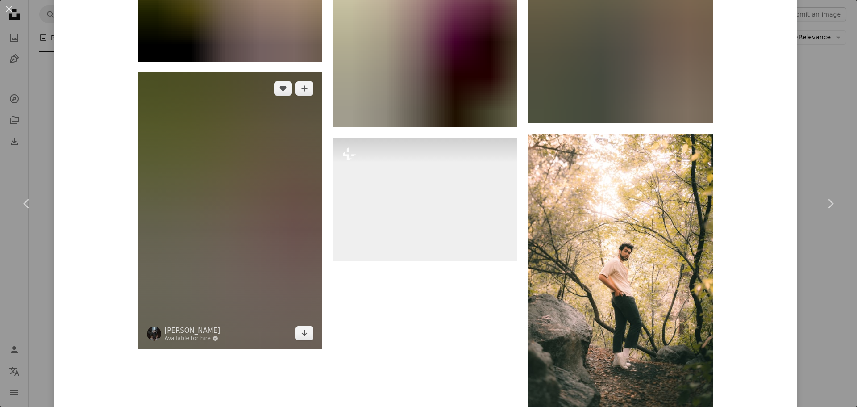
scroll to position [5653, 0]
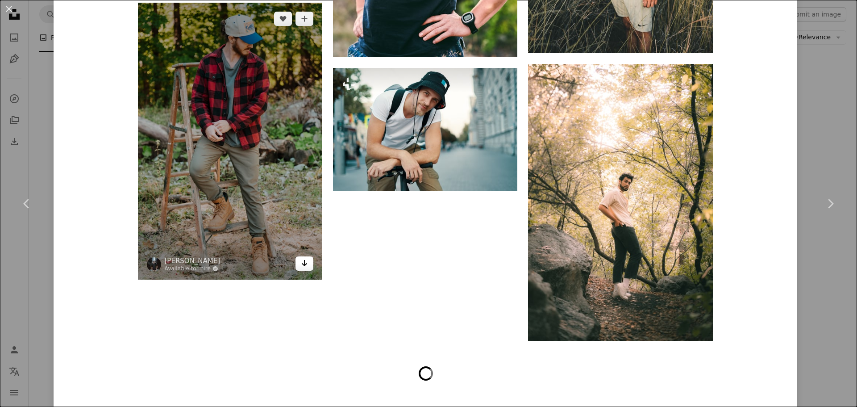
click at [301, 261] on icon "Arrow pointing down" at bounding box center [304, 263] width 7 height 11
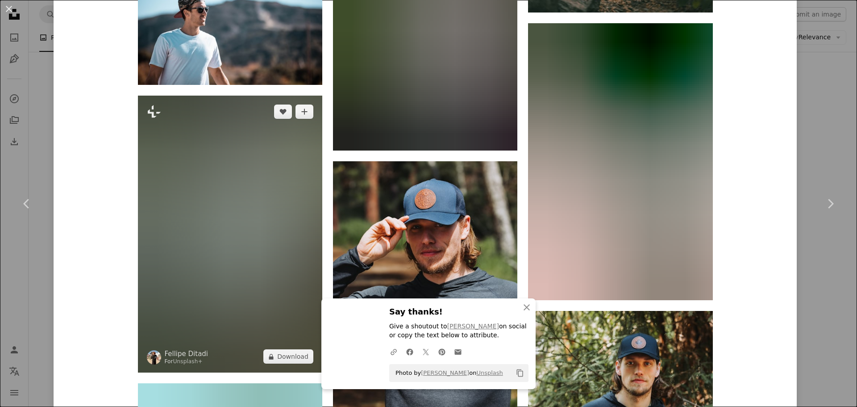
scroll to position [6054, 0]
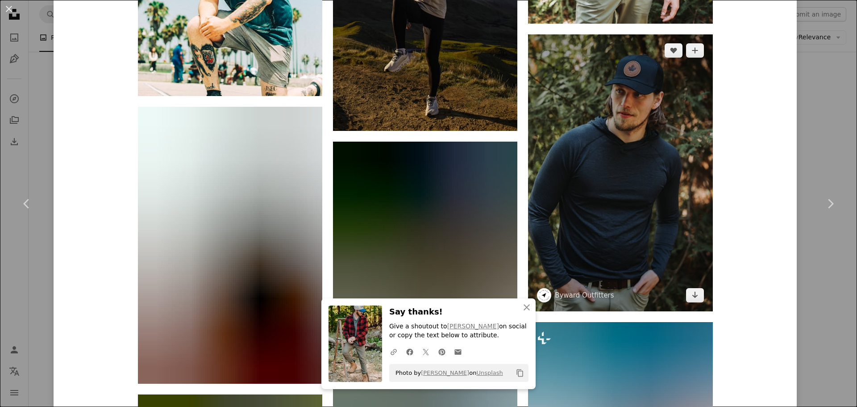
scroll to position [6545, 0]
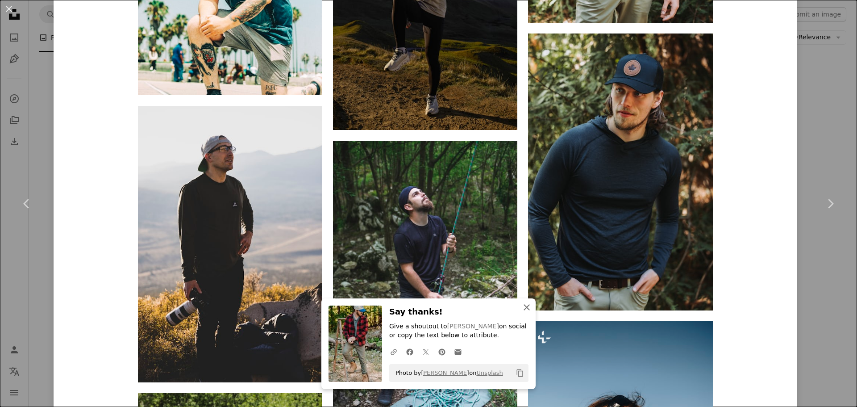
click at [521, 306] on icon "An X shape" at bounding box center [526, 307] width 11 height 11
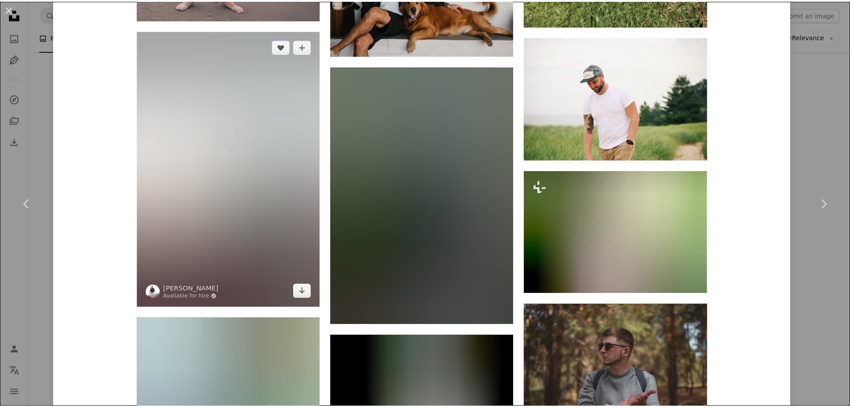
scroll to position [12720, 0]
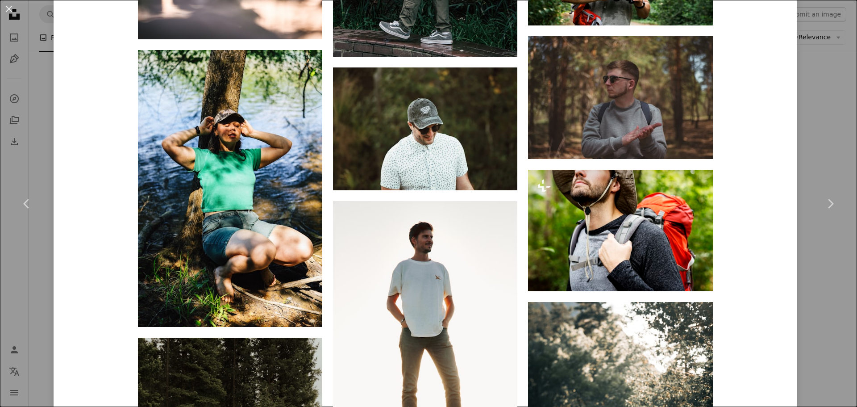
drag, startPoint x: 816, startPoint y: 86, endPoint x: 802, endPoint y: 92, distance: 15.2
click at [816, 86] on div "An X shape Chevron left Chevron right Byward Outfitters bywardoutfitters A hear…" at bounding box center [428, 203] width 857 height 407
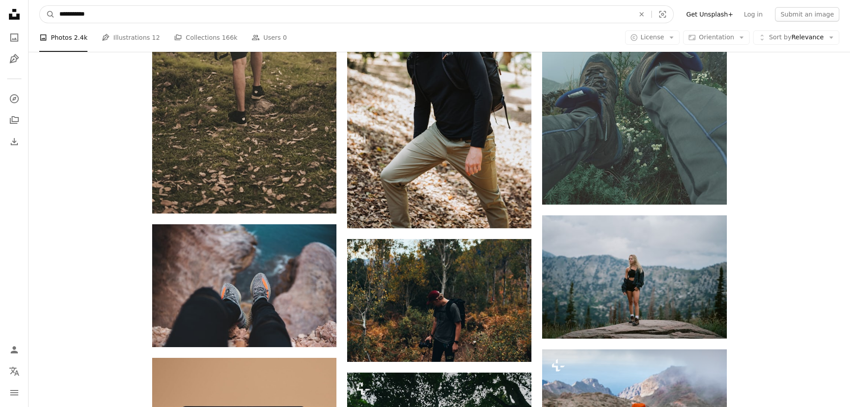
scroll to position [2168, 0]
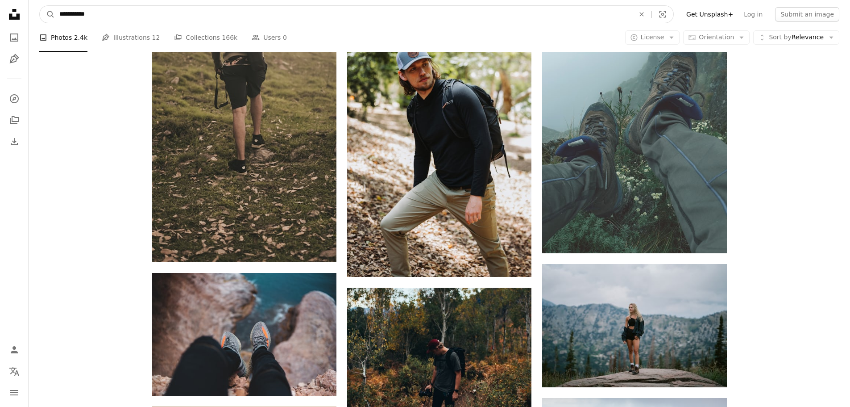
drag, startPoint x: 166, startPoint y: 12, endPoint x: -25, endPoint y: 0, distance: 191.4
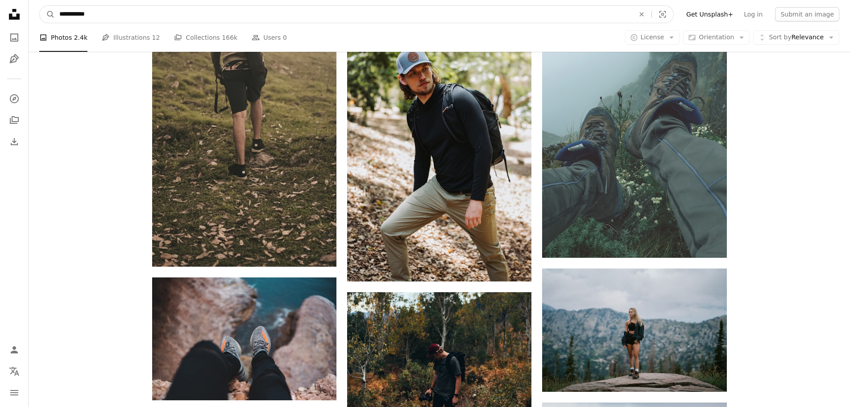
type input "*"
type input "*********"
click at [40, 6] on button "A magnifying glass" at bounding box center [47, 14] width 15 height 17
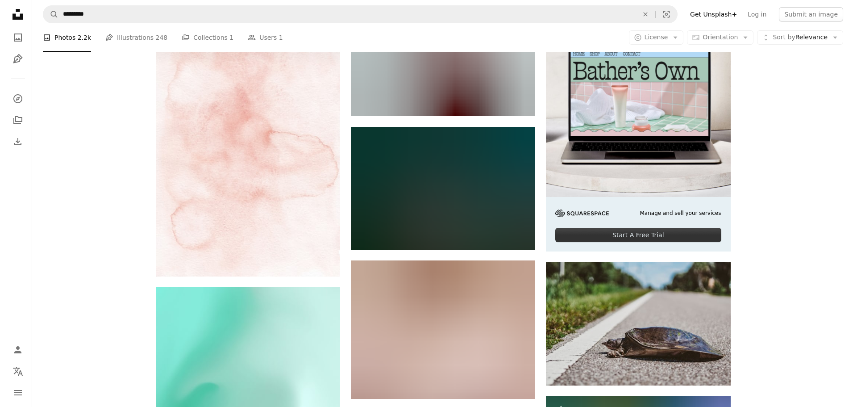
scroll to position [89, 0]
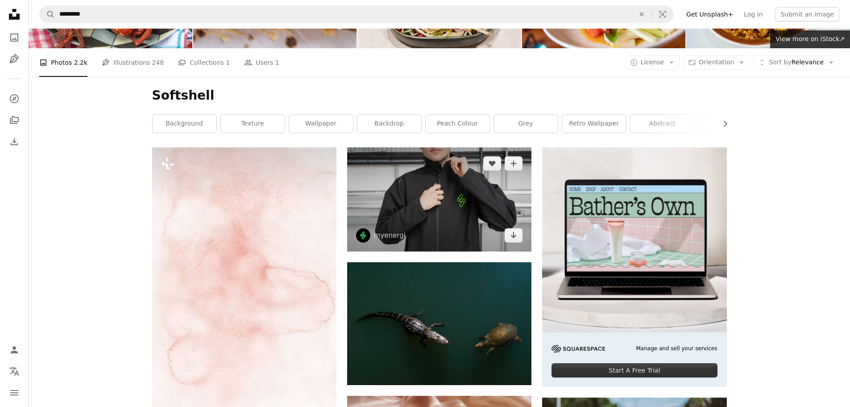
click at [444, 178] on img at bounding box center [439, 199] width 184 height 104
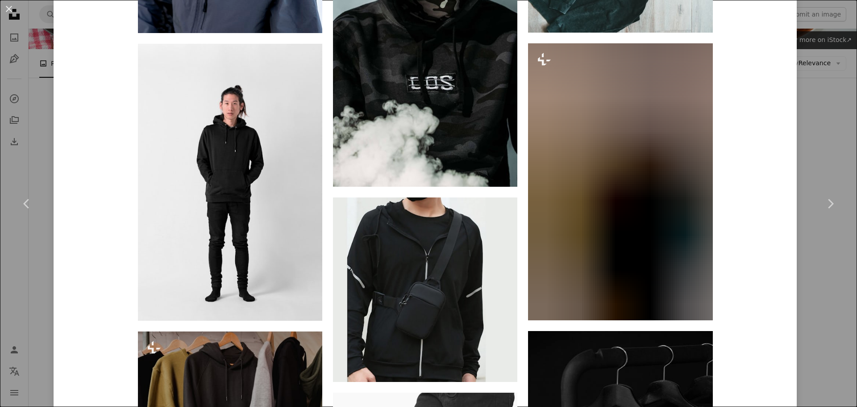
scroll to position [803, 0]
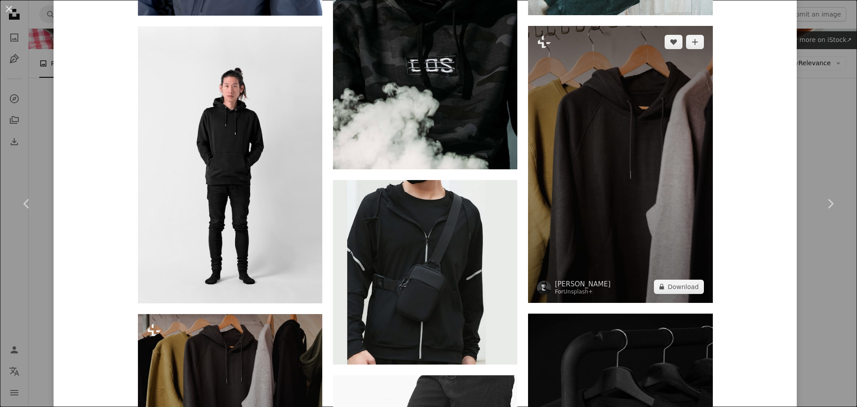
click at [634, 143] on img at bounding box center [620, 164] width 184 height 277
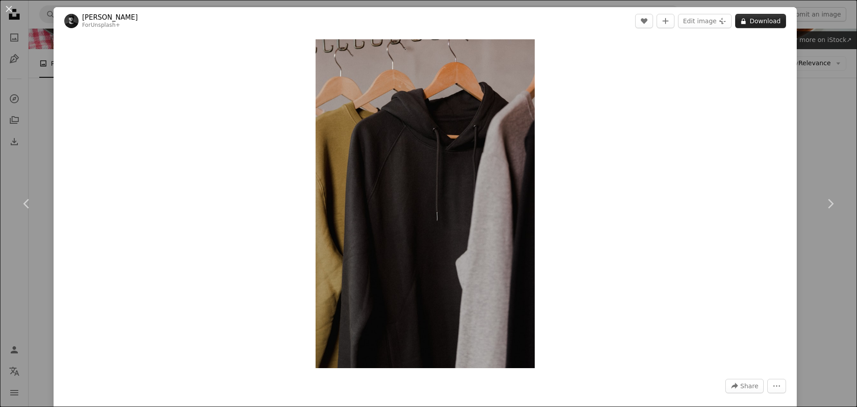
click at [767, 22] on button "A lock Download" at bounding box center [760, 21] width 51 height 14
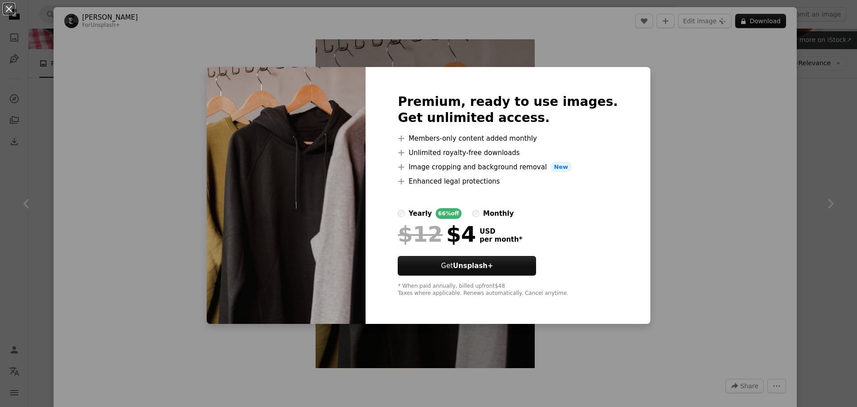
click at [801, 137] on div "An X shape Premium, ready to use images. Get unlimited access. A plus sign Memb…" at bounding box center [428, 203] width 857 height 407
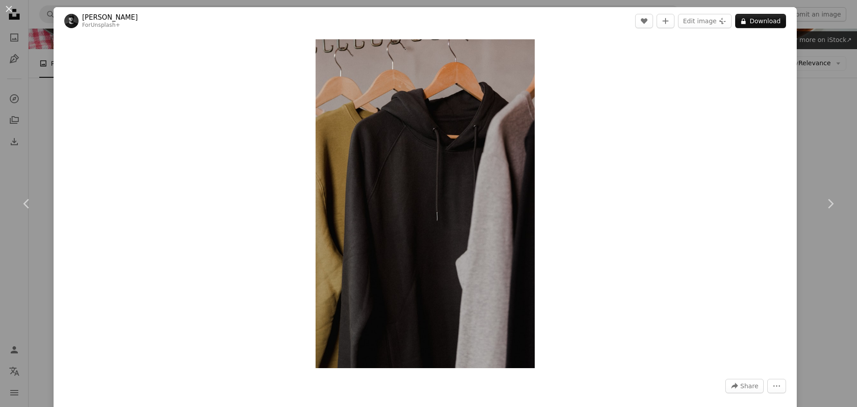
click at [806, 137] on div "An X shape Chevron left Chevron right Frank van Hulst For Unsplash+ A heart A p…" at bounding box center [428, 203] width 857 height 407
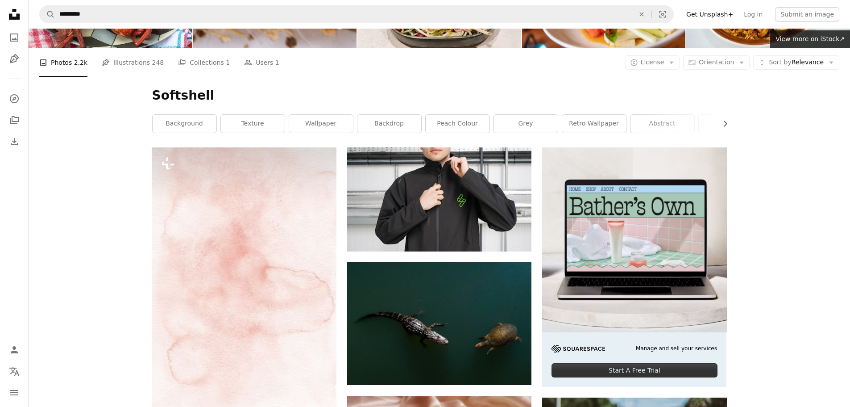
scroll to position [179, 0]
